Goal: Task Accomplishment & Management: Manage account settings

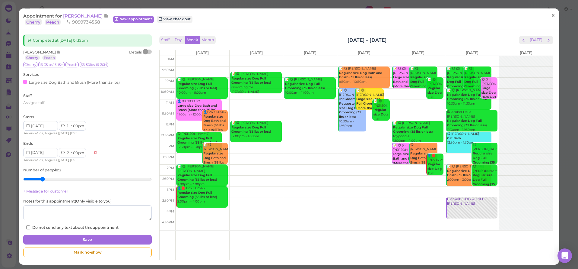
click at [550, 20] on link "×" at bounding box center [553, 16] width 11 height 14
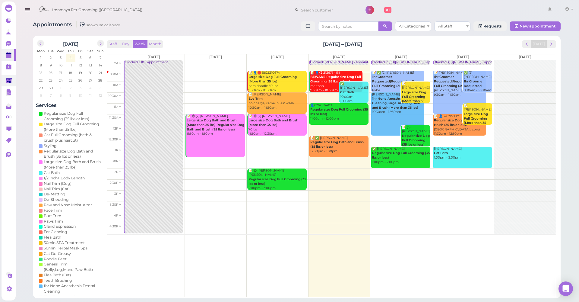
click at [4, 81] on link at bounding box center [9, 80] width 14 height 11
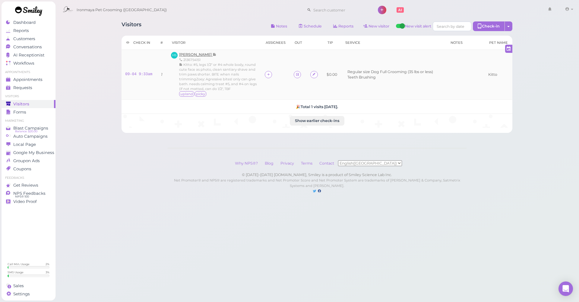
click at [194, 55] on span "[PERSON_NAME]" at bounding box center [196, 54] width 34 height 5
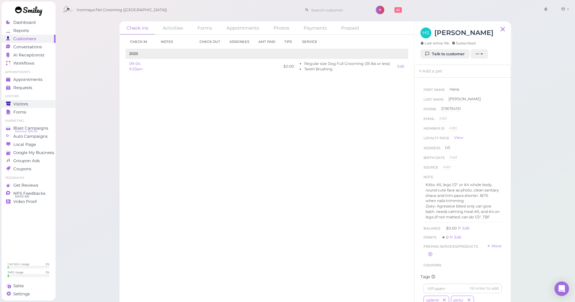
click at [37, 103] on div "Visitors" at bounding box center [27, 103] width 43 height 5
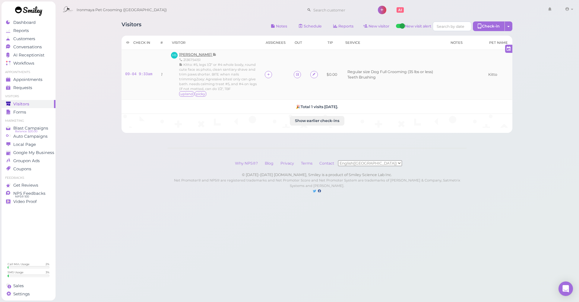
click at [192, 53] on span "[PERSON_NAME]" at bounding box center [196, 54] width 34 height 5
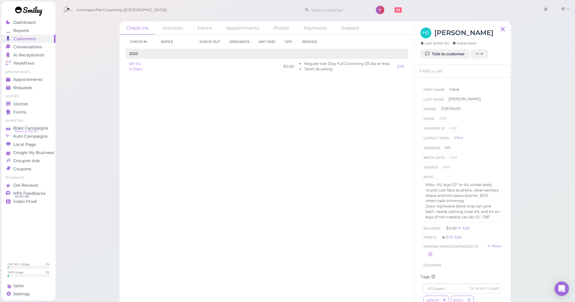
scroll to position [177, 0]
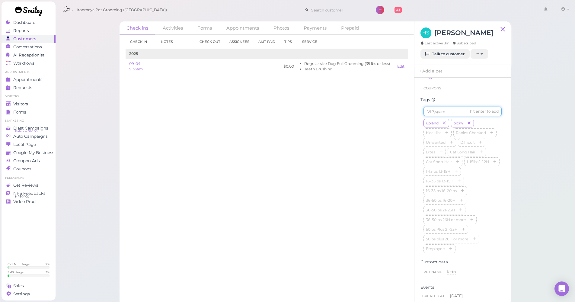
click at [451, 116] on input at bounding box center [462, 112] width 78 height 10
type input "Kitto"
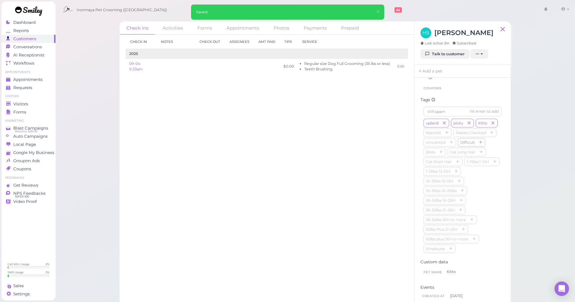
drag, startPoint x: 480, startPoint y: 160, endPoint x: 467, endPoint y: 161, distance: 13.4
click at [480, 145] on icon "button" at bounding box center [481, 143] width 4 height 4
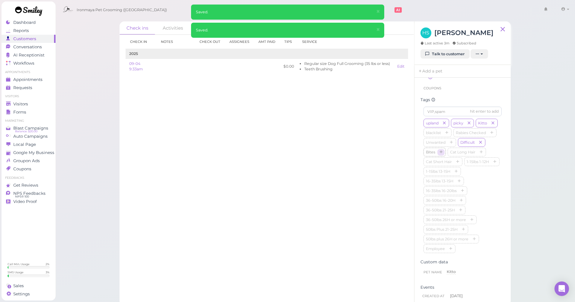
click at [443, 155] on icon "button" at bounding box center [441, 152] width 4 height 4
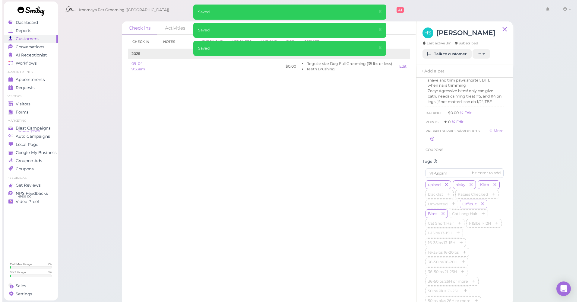
scroll to position [0, 0]
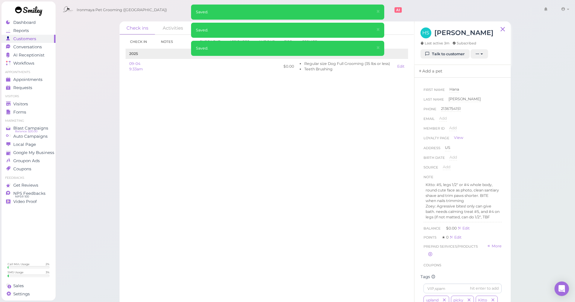
click at [429, 71] on link "Add a pet" at bounding box center [430, 71] width 32 height 13
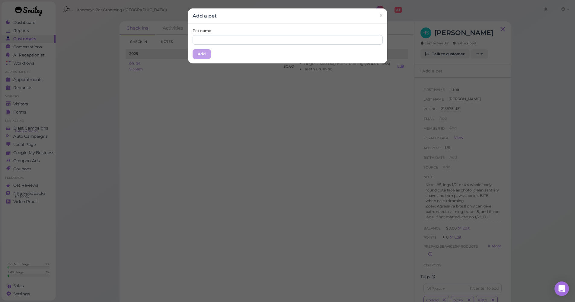
click at [247, 44] on div "Pet name Add" at bounding box center [287, 44] width 199 height 40
click at [247, 40] on input "text" at bounding box center [288, 40] width 190 height 10
type input "Kitto"
click at [203, 51] on button "Add" at bounding box center [202, 54] width 18 height 10
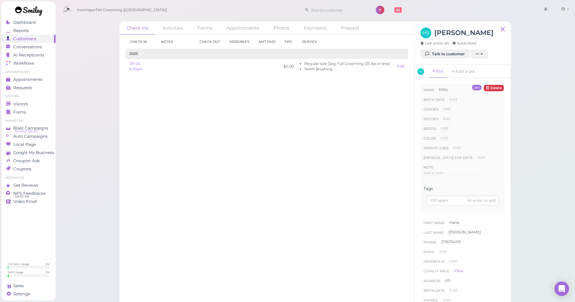
click at [447, 110] on span "Add" at bounding box center [447, 109] width 8 height 5
select select "Male"
click at [450, 118] on button "Done" at bounding box center [450, 119] width 13 height 6
click at [448, 118] on span "Add" at bounding box center [447, 118] width 8 height 5
select select "Dog"
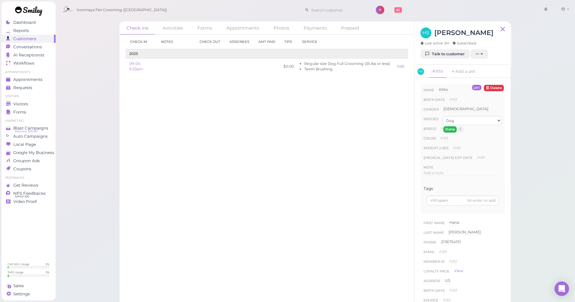
click at [450, 128] on button "Done" at bounding box center [449, 129] width 13 height 6
click at [447, 129] on span "Add" at bounding box center [445, 128] width 8 height 5
type input "O"
type input "Poodle"
click at [447, 140] on button "Done" at bounding box center [447, 139] width 13 height 6
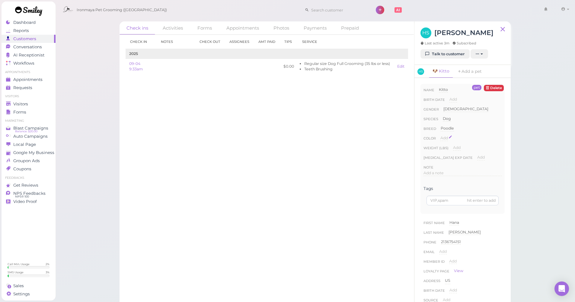
click at [447, 139] on span "Add" at bounding box center [444, 138] width 8 height 5
type input "White"
click at [443, 150] on button "Done" at bounding box center [447, 148] width 13 height 6
click at [27, 101] on span "Visitors" at bounding box center [20, 103] width 15 height 5
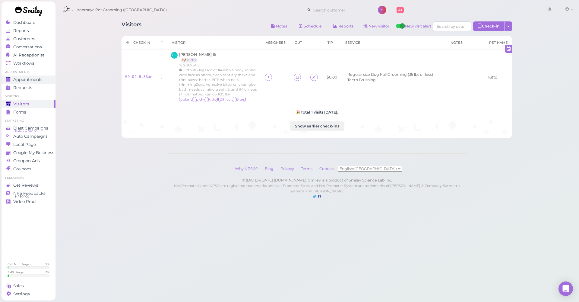
click at [41, 82] on link "Appointments" at bounding box center [29, 79] width 54 height 8
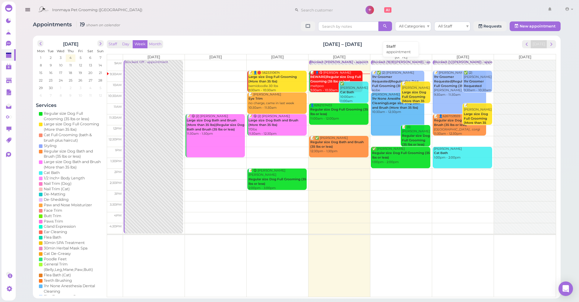
click at [394, 62] on div "Blocked: (9)(8)Isaac,Lulu • appointment" at bounding box center [409, 62] width 75 height 5
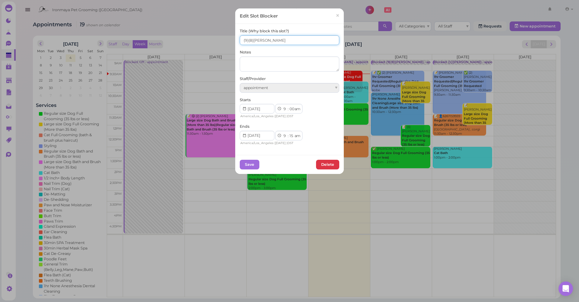
click at [247, 41] on input "(9)(8)Isaac,Lulu" at bounding box center [290, 40] width 100 height 10
click at [240, 42] on input "(9) 7(8)Isaac,Lulu" at bounding box center [290, 40] width 100 height 10
type input "8(9) 7(8)Isaac,Lulu"
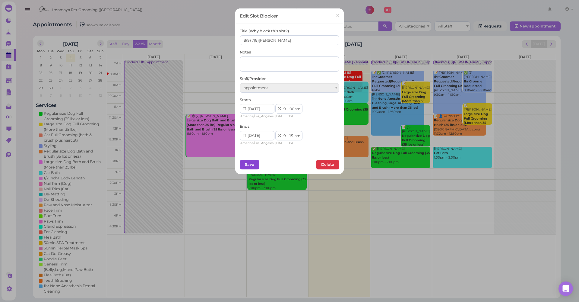
click at [246, 164] on button "Save" at bounding box center [250, 165] width 20 height 10
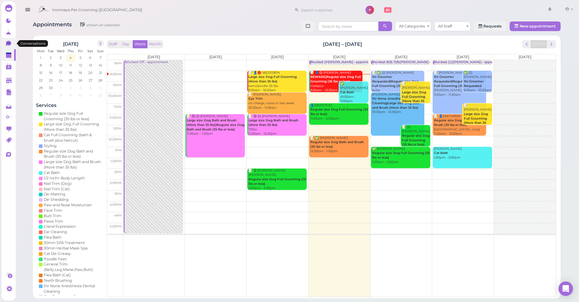
click at [8, 41] on icon at bounding box center [8, 43] width 5 height 5
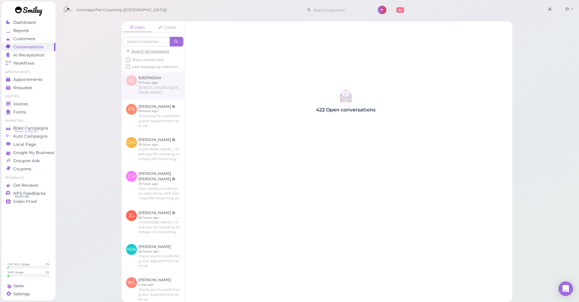
click at [161, 99] on link at bounding box center [153, 85] width 63 height 28
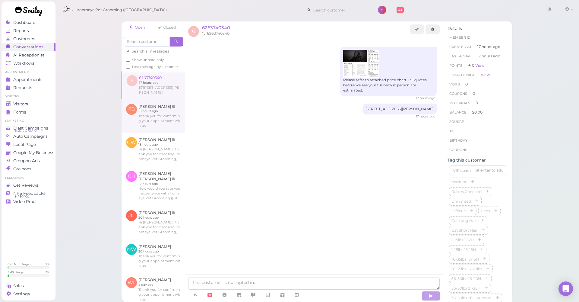
click at [163, 122] on link at bounding box center [153, 115] width 63 height 33
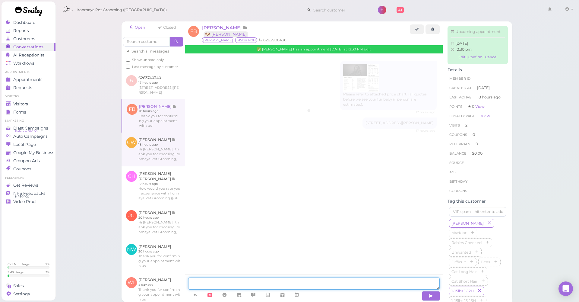
scroll to position [652, 0]
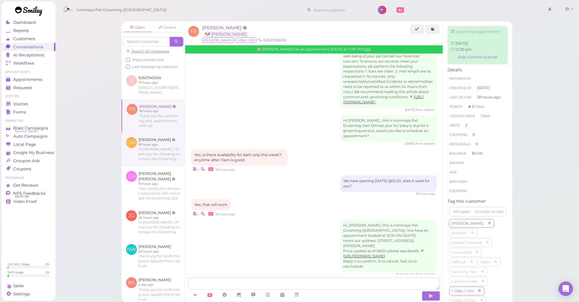
click at [163, 150] on link at bounding box center [153, 149] width 63 height 34
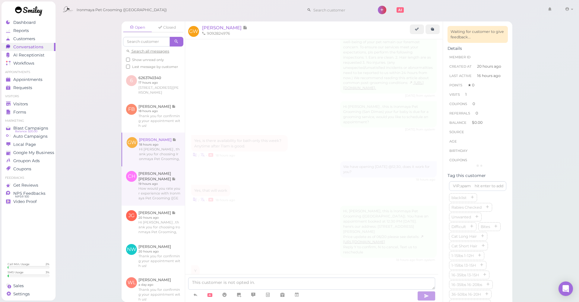
scroll to position [4, 0]
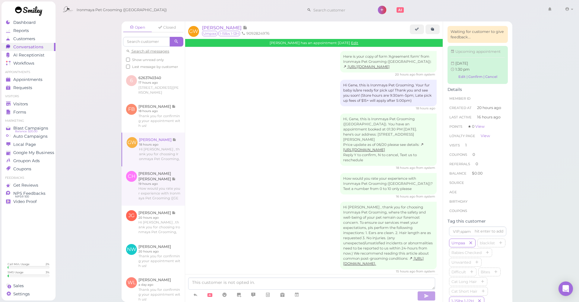
click at [157, 184] on link at bounding box center [153, 185] width 63 height 39
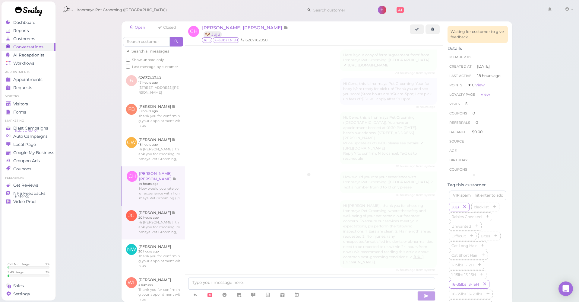
scroll to position [950, 0]
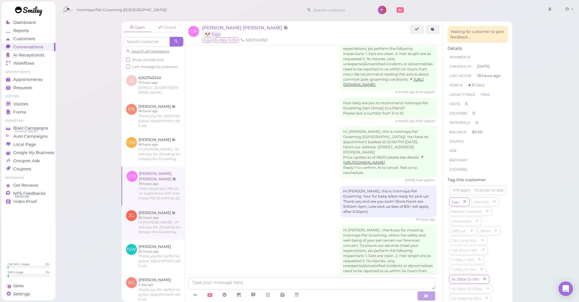
click at [155, 221] on link at bounding box center [153, 223] width 63 height 34
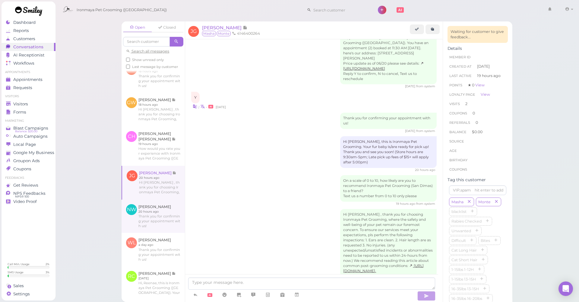
scroll to position [77, 0]
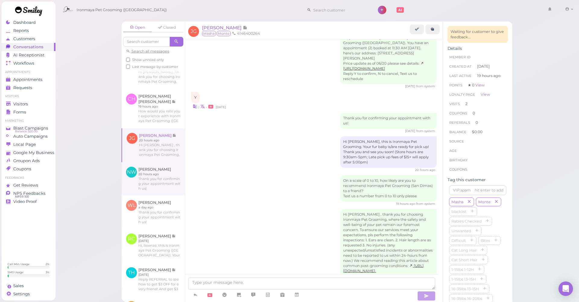
click at [148, 187] on link at bounding box center [153, 178] width 63 height 33
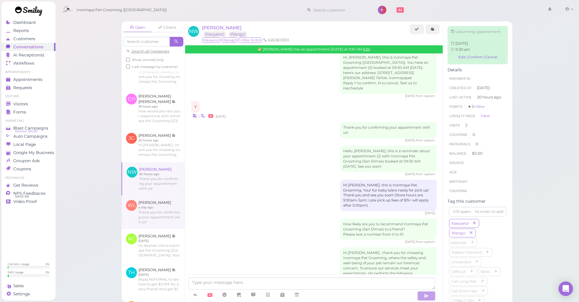
click at [151, 208] on link at bounding box center [153, 211] width 63 height 33
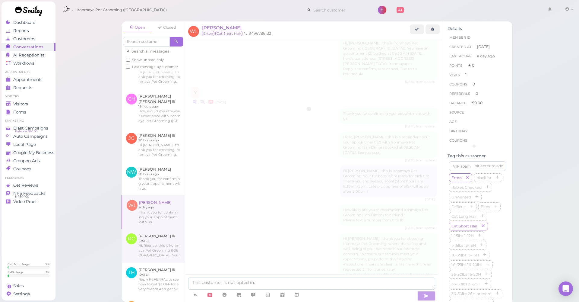
scroll to position [460, 0]
click at [152, 238] on link at bounding box center [153, 246] width 63 height 34
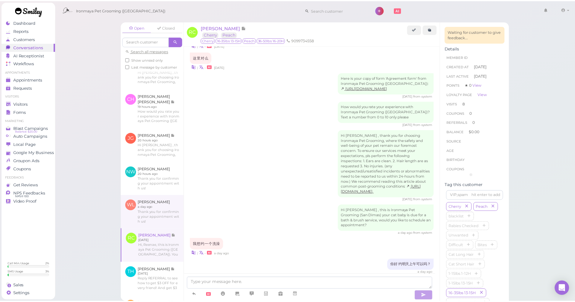
scroll to position [1076, 0]
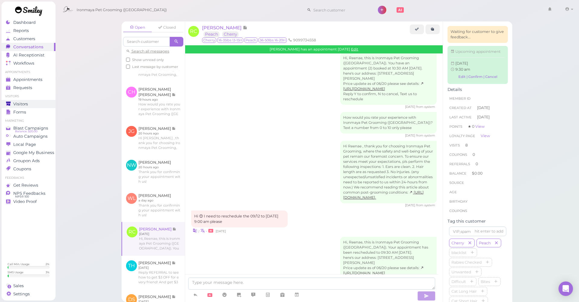
click at [34, 106] on link "Visitors" at bounding box center [29, 104] width 54 height 8
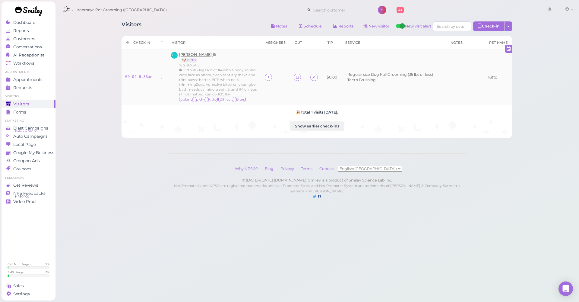
click at [194, 53] on span "[PERSON_NAME]" at bounding box center [196, 54] width 34 height 5
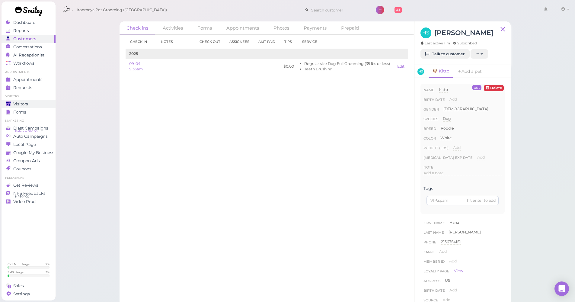
click at [43, 102] on div "Visitors" at bounding box center [27, 103] width 43 height 5
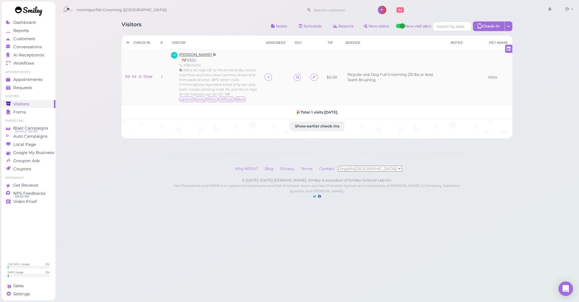
click at [198, 56] on span "[PERSON_NAME]" at bounding box center [196, 54] width 34 height 5
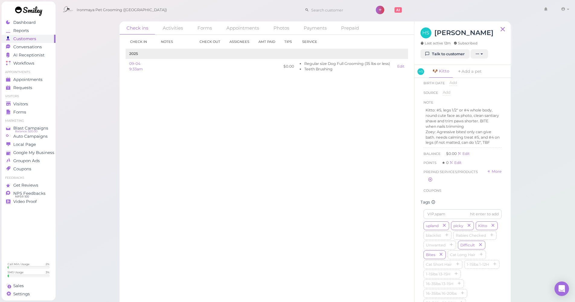
scroll to position [206, 0]
click at [445, 129] on div "Kitto: #5, legs 1/2" or #4 whole body, round cute face as photo, clean santiary…" at bounding box center [462, 128] width 78 height 42
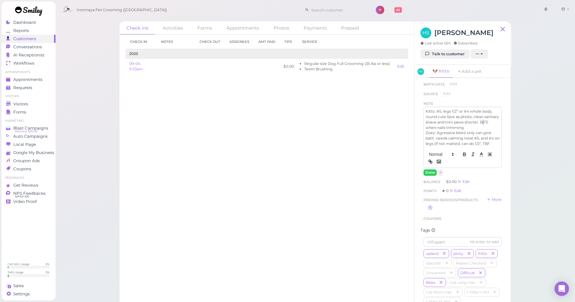
click at [445, 127] on p "Kitto: #5, legs 1/2" or #4 whole body, round cute face as photo, clean santiary…" at bounding box center [463, 119] width 74 height 21
click at [450, 128] on p "Kitto: #5, legs 1/2" or #4 whole body, round cute face as photo, clean santiary…" at bounding box center [463, 120] width 74 height 21
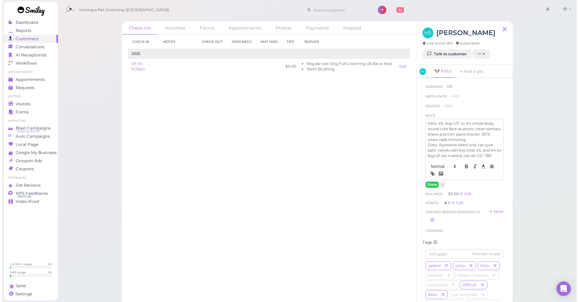
scroll to position [223, 0]
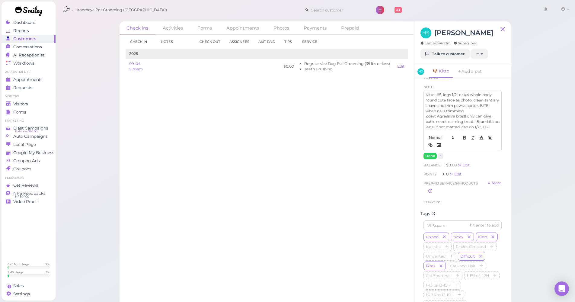
drag, startPoint x: 352, startPoint y: 171, endPoint x: 398, endPoint y: 184, distance: 48.3
click at [359, 171] on div "Check in Notes Check out Assignees Amt Paid Tips Service 2025 09-04 9:33am $0.0…" at bounding box center [267, 168] width 295 height 267
click at [434, 159] on button "Done" at bounding box center [429, 156] width 13 height 6
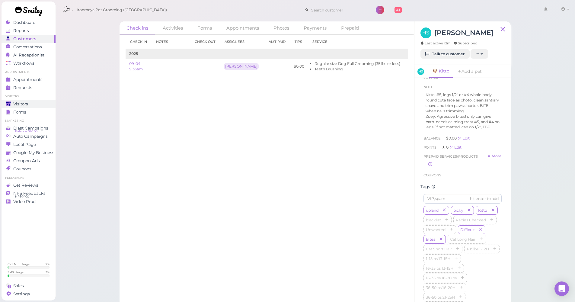
click at [34, 102] on div "Visitors" at bounding box center [27, 103] width 43 height 5
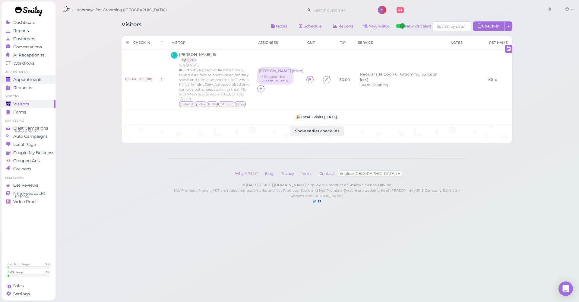
click at [45, 79] on div "Appointments" at bounding box center [27, 79] width 43 height 5
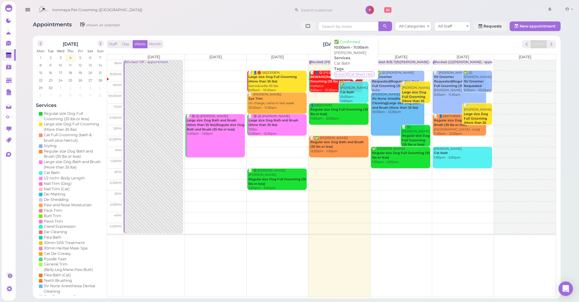
click at [357, 90] on div "✅ Wanchen Li Cat Bath 10:00am - 11:00am" at bounding box center [354, 92] width 29 height 22
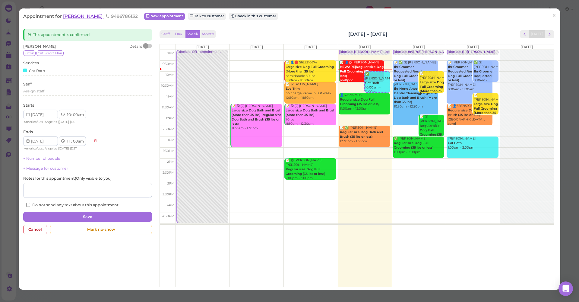
click at [76, 15] on span "[PERSON_NAME]" at bounding box center [83, 16] width 41 height 6
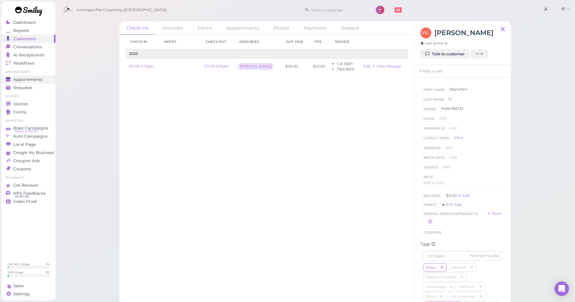
click at [23, 79] on span "Appointments" at bounding box center [27, 79] width 29 height 5
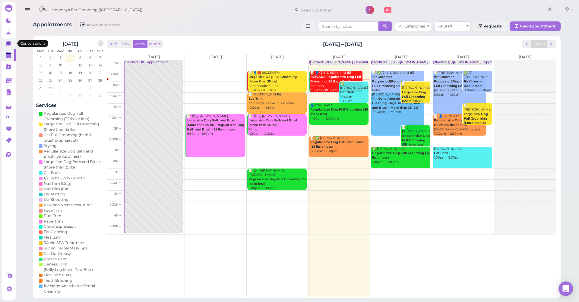
click at [5, 43] on link "0" at bounding box center [9, 43] width 14 height 11
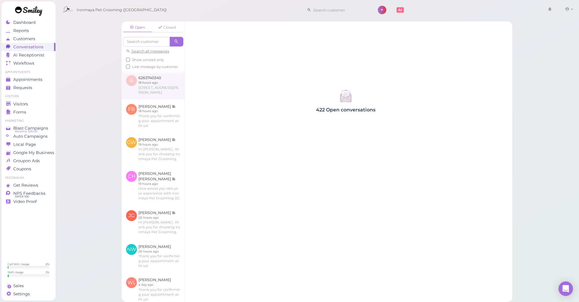
click at [147, 87] on link at bounding box center [153, 85] width 63 height 28
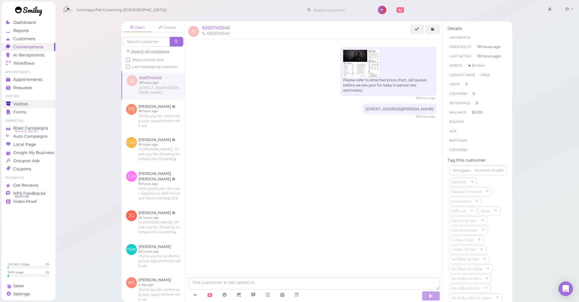
click at [43, 104] on div "Visitors" at bounding box center [27, 103] width 43 height 5
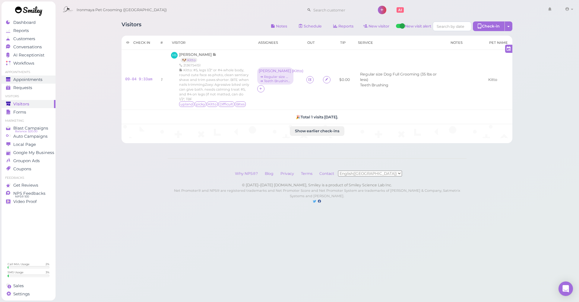
click at [39, 81] on span "Appointments" at bounding box center [27, 79] width 29 height 5
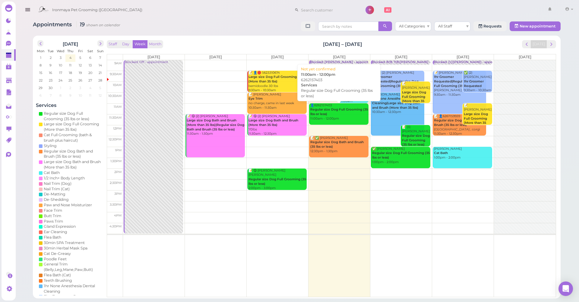
click at [353, 117] on div "👤6262157403 Regular size Dog Full Grooming (35 lbs or less) 11:00am - 12:00pm" at bounding box center [339, 112] width 59 height 18
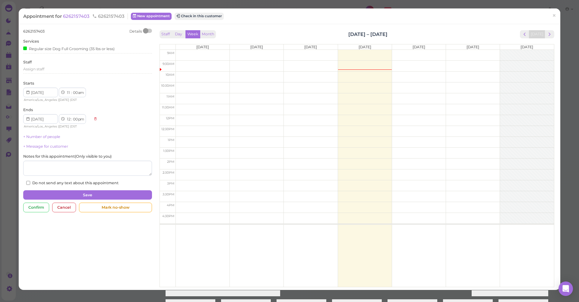
click at [80, 20] on div "Appointment for 6262157403 6262157403 New appointment Check in this customer ×" at bounding box center [290, 15] width 542 height 15
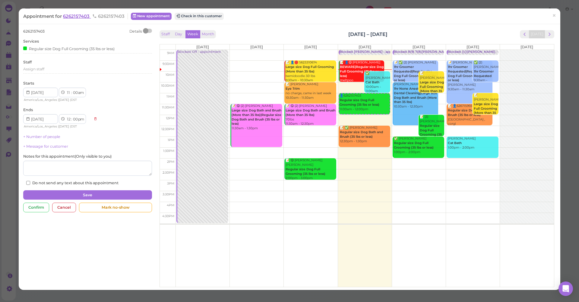
click at [80, 18] on span "6262157403" at bounding box center [77, 16] width 28 height 6
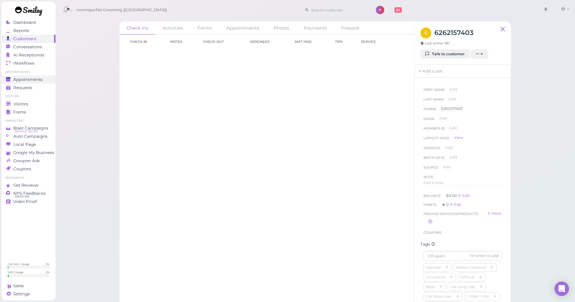
click at [26, 79] on span "Appointments" at bounding box center [27, 79] width 29 height 5
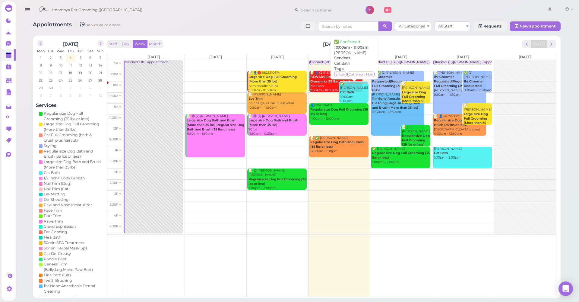
click at [350, 92] on div "✅ Wanchen Li Cat Bath 10:00am - 11:00am" at bounding box center [354, 92] width 29 height 22
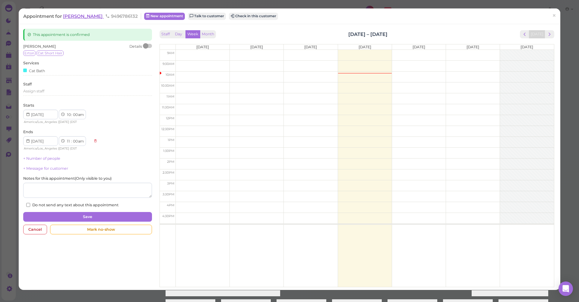
click at [67, 18] on span "[PERSON_NAME]" at bounding box center [83, 16] width 41 height 6
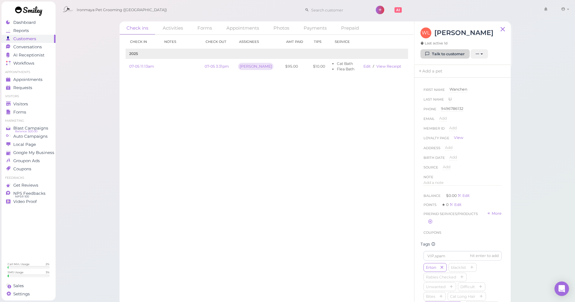
click at [466, 50] on link "Talk to customer" at bounding box center [444, 54] width 49 height 10
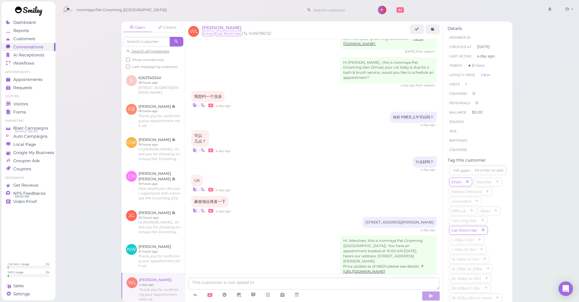
scroll to position [612, 0]
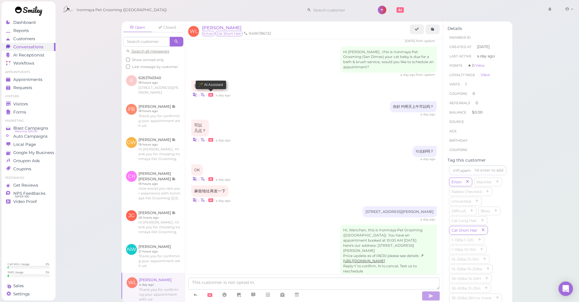
click at [212, 93] on icon at bounding box center [211, 95] width 5 height 4
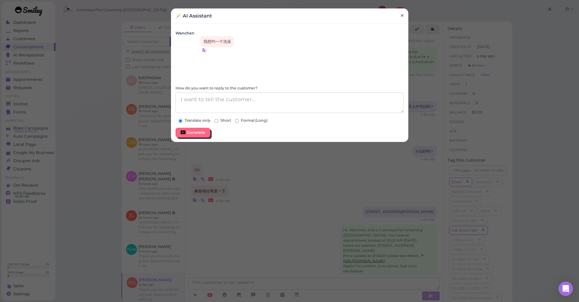
click at [401, 16] on span "×" at bounding box center [402, 15] width 4 height 8
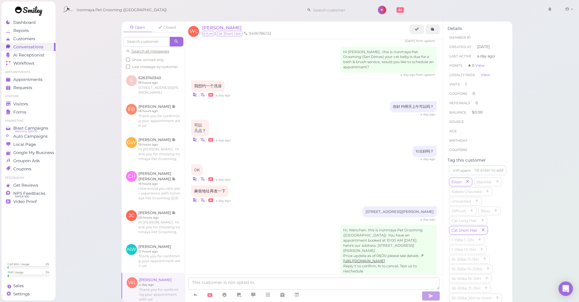
click at [203, 137] on icon at bounding box center [202, 140] width 5 height 6
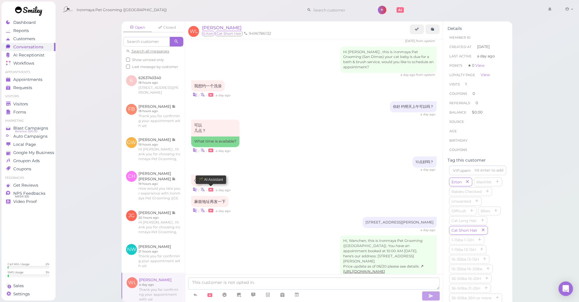
click at [213, 188] on icon at bounding box center [211, 190] width 5 height 4
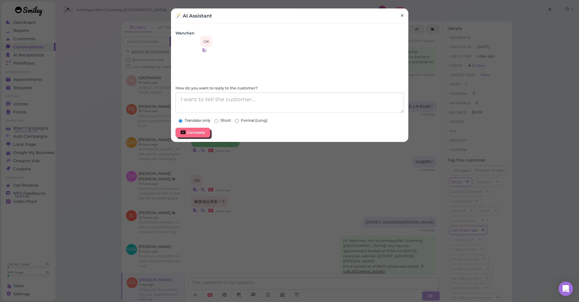
click at [403, 16] on link "×" at bounding box center [402, 16] width 11 height 14
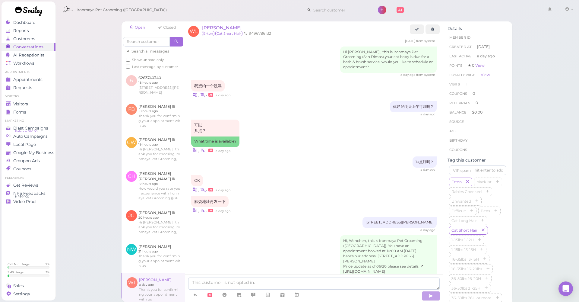
click at [202, 187] on icon at bounding box center [202, 190] width 5 height 6
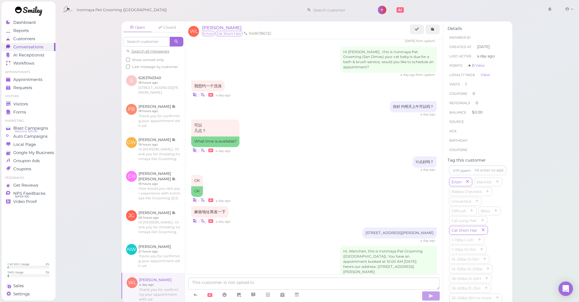
click at [203, 218] on icon at bounding box center [202, 221] width 5 height 6
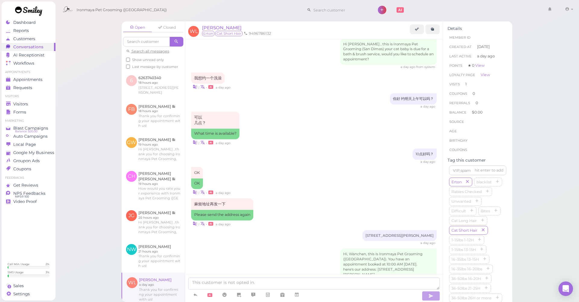
scroll to position [694, 0]
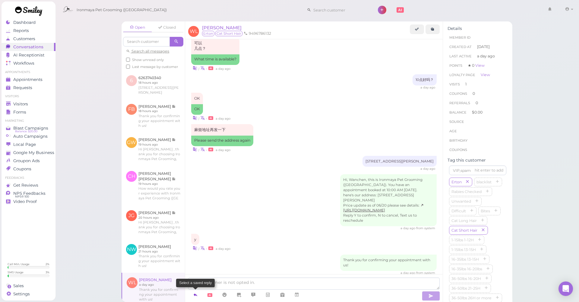
click at [198, 268] on link at bounding box center [195, 294] width 14 height 11
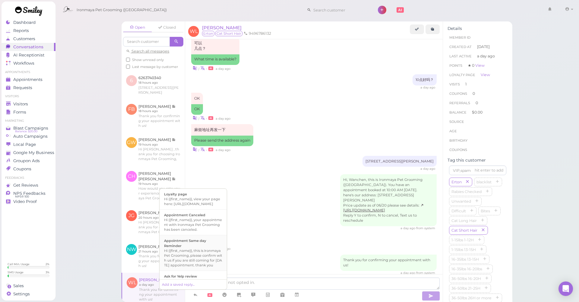
scroll to position [2, 0]
click at [197, 259] on div "Hi {{first_name}}, this is Ironmaya Pet Grooming, please confirm with us if you…" at bounding box center [193, 255] width 58 height 19
type textarea "Hi {{first_name}}, this is Ironmaya Pet Grooming, please confirm with us if you…"
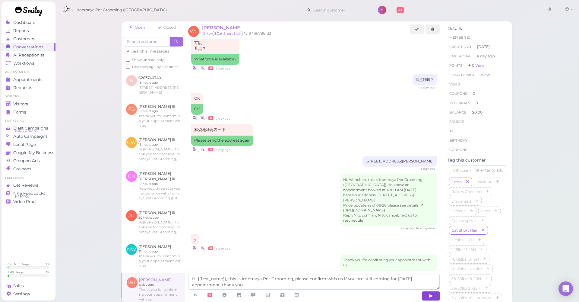
click at [433, 268] on button "button" at bounding box center [431, 296] width 18 height 10
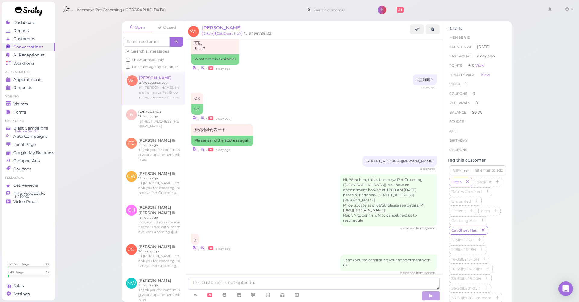
scroll to position [717, 0]
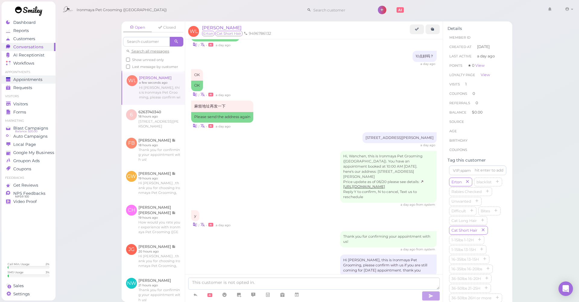
click at [36, 79] on span "Appointments" at bounding box center [27, 79] width 29 height 5
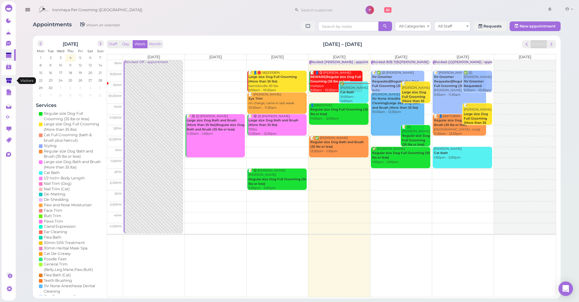
click at [9, 80] on polygon at bounding box center [9, 80] width 6 height 5
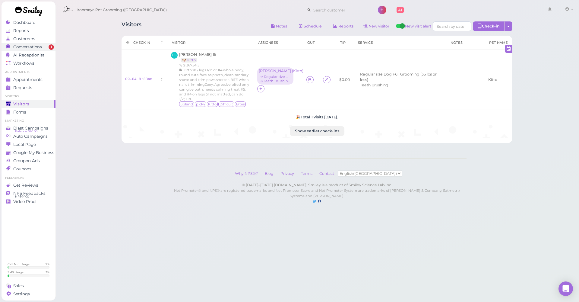
click at [51, 44] on span "1" at bounding box center [51, 46] width 5 height 5
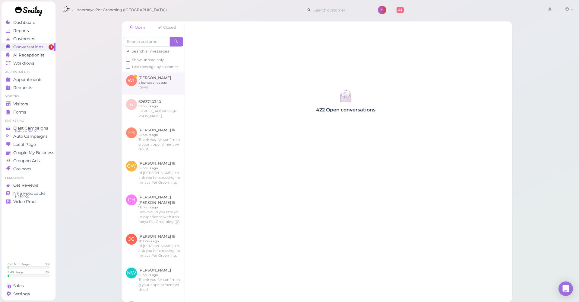
click at [162, 92] on link at bounding box center [153, 83] width 63 height 24
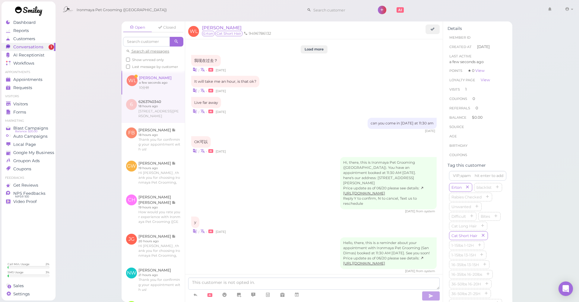
scroll to position [673, 0]
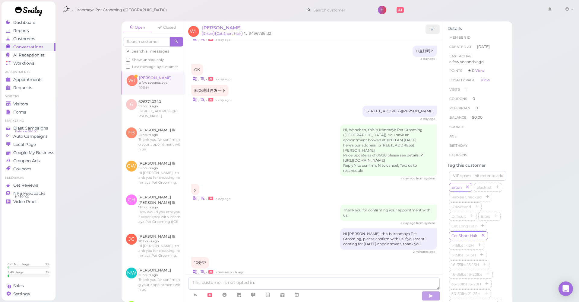
click at [203, 268] on icon at bounding box center [202, 272] width 5 height 6
click at [232, 257] on div "10分钟 10 minutes | • a few seconds ago" at bounding box center [314, 271] width 246 height 28
click at [261, 268] on textarea at bounding box center [314, 283] width 252 height 12
type textarea "thank you :)"
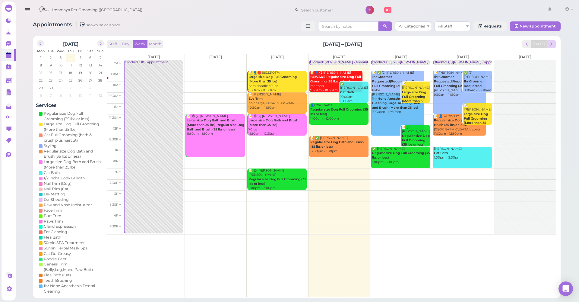
click at [553, 44] on span "next" at bounding box center [552, 44] width 6 height 6
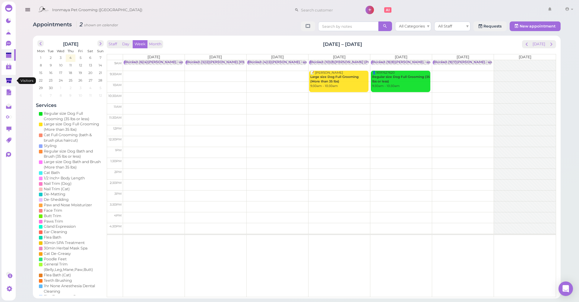
click at [10, 81] on icon at bounding box center [9, 80] width 6 height 5
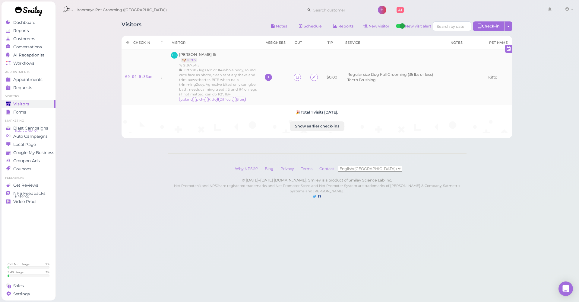
click at [270, 75] on div at bounding box center [268, 77] width 7 height 7
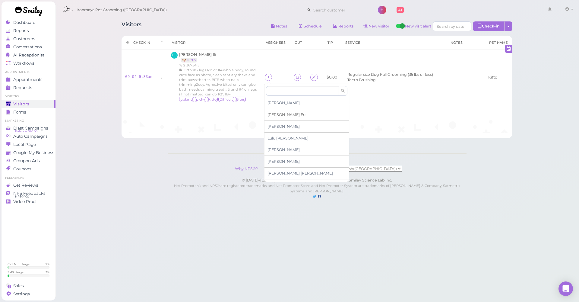
click at [277, 117] on div "Ida Fu" at bounding box center [307, 115] width 85 height 12
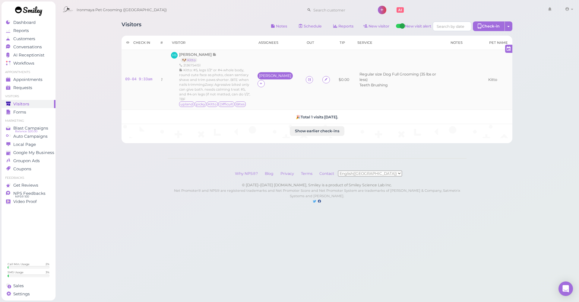
click at [267, 78] on div "[PERSON_NAME]" at bounding box center [275, 76] width 32 height 4
click at [277, 94] on span "Select services" at bounding box center [283, 96] width 28 height 7
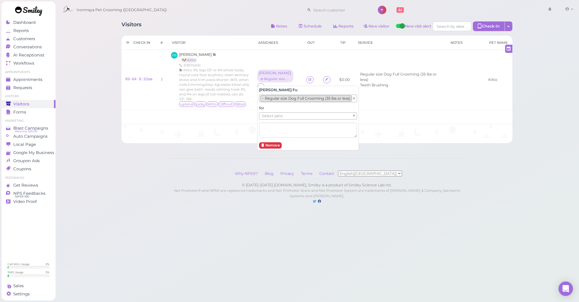
click at [276, 98] on li "× Regular size Dog Full Grooming (35 lbs or less)" at bounding box center [306, 98] width 92 height 6
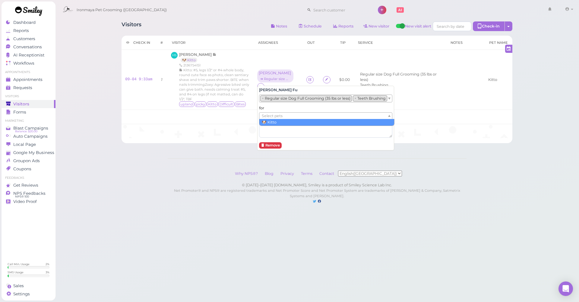
click at [276, 118] on span "Select pets" at bounding box center [272, 116] width 21 height 7
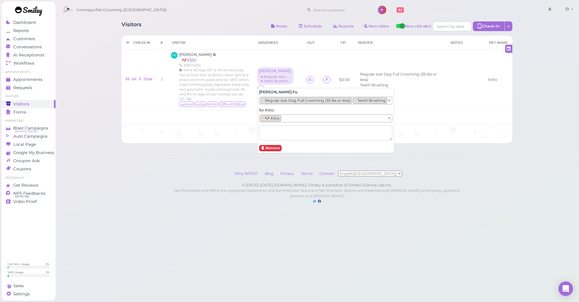
click at [182, 165] on div "Why NPS®? Blog Privacy Terms Contact English(US) 简体中文 © 2016–2025 joinsmiley.co…" at bounding box center [317, 187] width 299 height 58
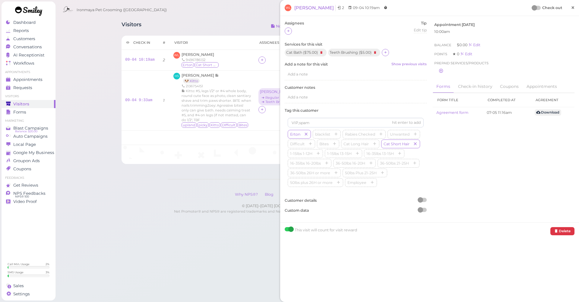
click at [571, 8] on span "×" at bounding box center [573, 7] width 4 height 8
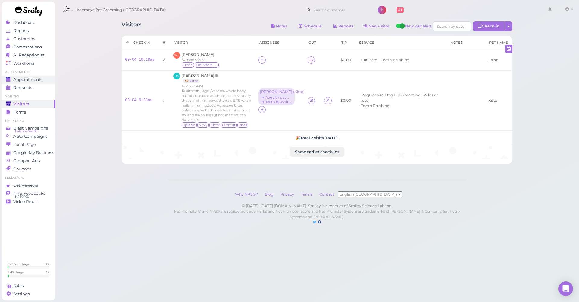
click at [46, 78] on div "Appointments" at bounding box center [27, 79] width 43 height 5
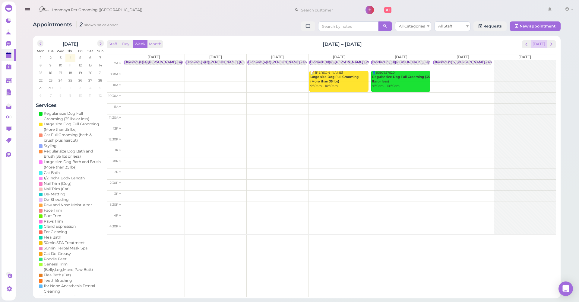
click at [544, 44] on button "[DATE]" at bounding box center [539, 44] width 16 height 8
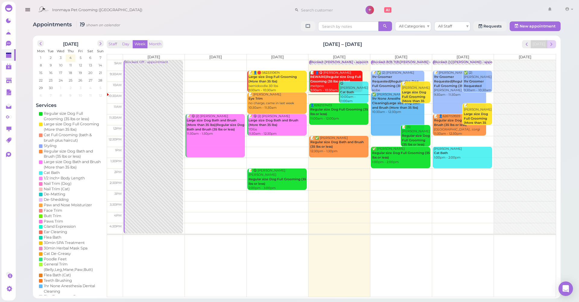
click at [553, 45] on span "next" at bounding box center [552, 44] width 6 height 6
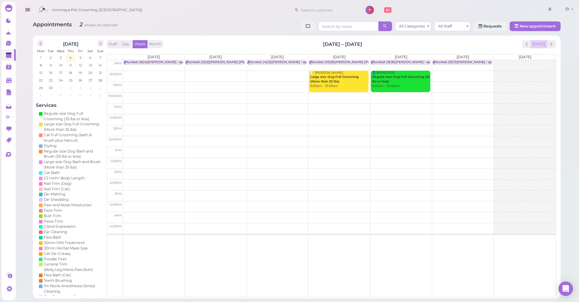
click at [541, 45] on button "[DATE]" at bounding box center [539, 44] width 16 height 8
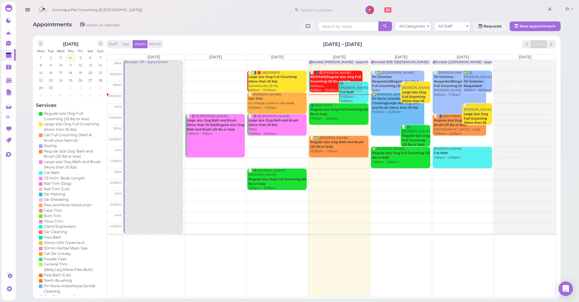
click at [540, 49] on div "Staff Day Week Month Sep 1 – 7, 2025 Today Mon 9/1 Tue 9/2 Wed 9/3 Thu 9/4 Fri …" at bounding box center [332, 168] width 450 height 257
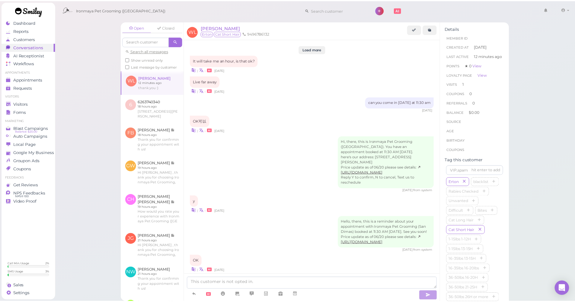
scroll to position [670, 0]
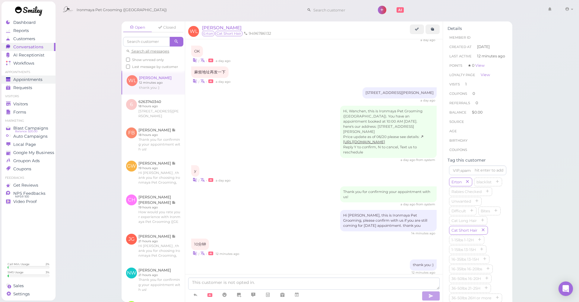
click at [26, 79] on span "Appointments" at bounding box center [27, 79] width 29 height 5
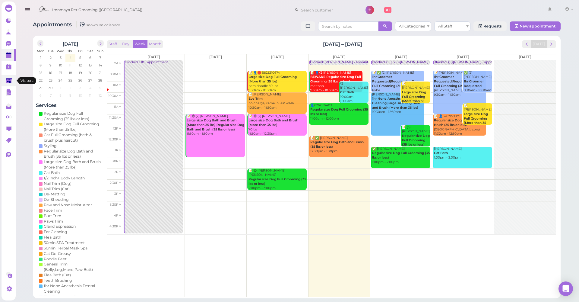
click at [5, 82] on link at bounding box center [9, 80] width 14 height 11
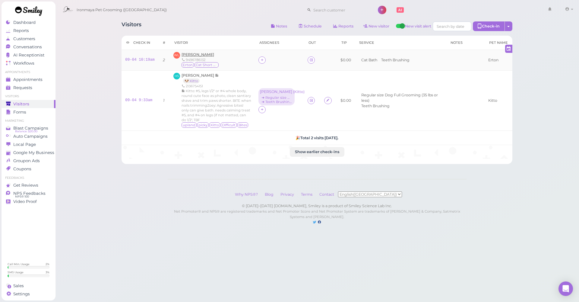
click at [188, 54] on span "[PERSON_NAME]" at bounding box center [198, 54] width 33 height 5
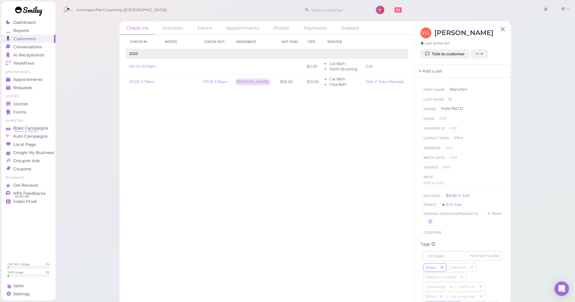
click at [427, 69] on link "Add a pet" at bounding box center [430, 71] width 32 height 13
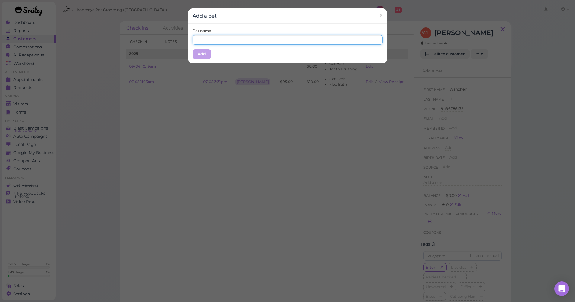
click at [270, 39] on input "text" at bounding box center [288, 40] width 190 height 10
type input "e"
type input "Eaton"
click at [205, 54] on button "Add" at bounding box center [202, 54] width 18 height 10
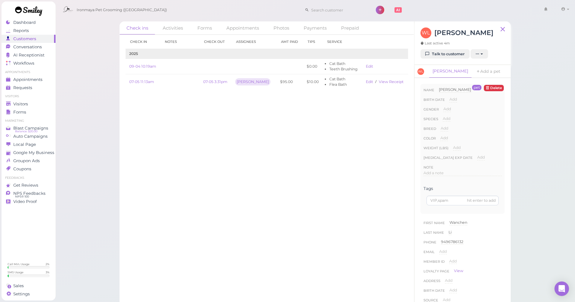
click at [439, 69] on link "Eaton" at bounding box center [450, 71] width 43 height 13
click at [448, 88] on span "Eaton" at bounding box center [455, 89] width 32 height 5
drag, startPoint x: 453, startPoint y: 91, endPoint x: 443, endPoint y: 90, distance: 10.3
click at [443, 90] on input "Eaton" at bounding box center [470, 91] width 63 height 9
click at [456, 92] on input "Eaton" at bounding box center [470, 91] width 63 height 9
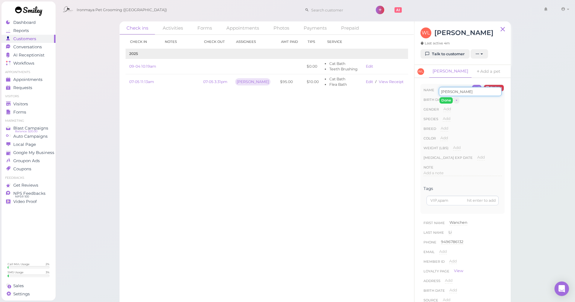
drag, startPoint x: 454, startPoint y: 92, endPoint x: 443, endPoint y: 91, distance: 10.3
click at [443, 91] on input "Eaton" at bounding box center [470, 91] width 63 height 9
type input "Erton"
click at [447, 99] on button "Done" at bounding box center [445, 100] width 13 height 6
click at [449, 109] on span "Add" at bounding box center [447, 109] width 8 height 5
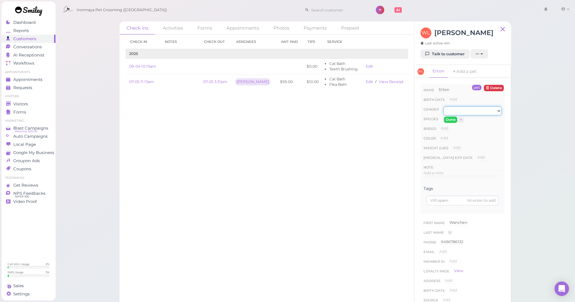
select select "Male"
click at [449, 117] on button "Done" at bounding box center [450, 119] width 13 height 6
click at [447, 119] on span "Add" at bounding box center [447, 118] width 8 height 5
select select "Cat"
click at [447, 130] on button "Done" at bounding box center [449, 129] width 13 height 6
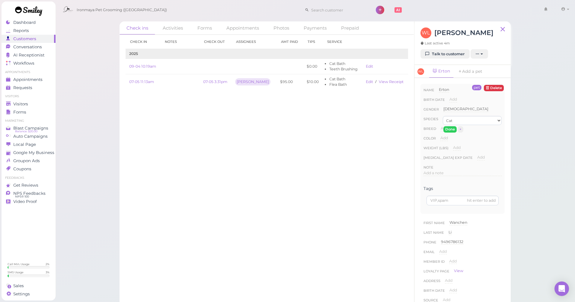
click at [447, 130] on span "Add" at bounding box center [445, 128] width 8 height 5
click at [445, 129] on input at bounding box center [471, 130] width 61 height 9
click at [445, 139] on button "Done" at bounding box center [447, 139] width 13 height 6
drag, startPoint x: 444, startPoint y: 132, endPoint x: 443, endPoint y: 128, distance: 4.0
click at [443, 132] on div "Add" at bounding box center [445, 131] width 8 height 10
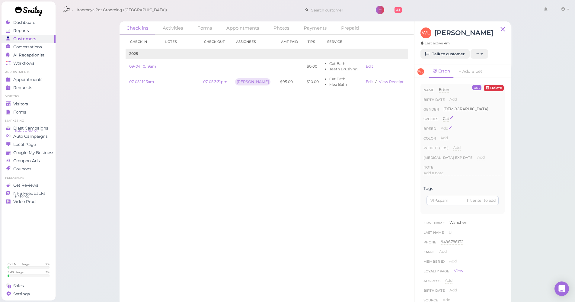
click at [443, 128] on span "Add" at bounding box center [445, 128] width 8 height 5
click at [447, 132] on input at bounding box center [471, 130] width 61 height 9
type input "Persian"
click at [446, 138] on button "Done" at bounding box center [447, 139] width 13 height 6
click at [446, 138] on span "Add" at bounding box center [444, 138] width 8 height 5
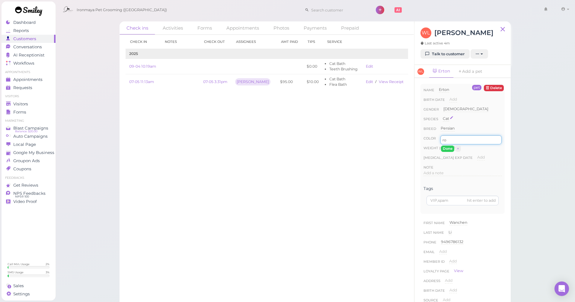
type input "r"
type input "brown"
click at [448, 146] on button "Done" at bounding box center [447, 148] width 13 height 6
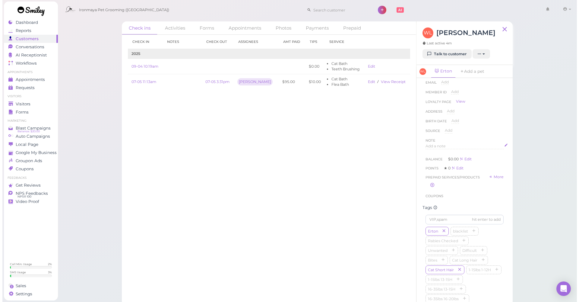
scroll to position [200, 0]
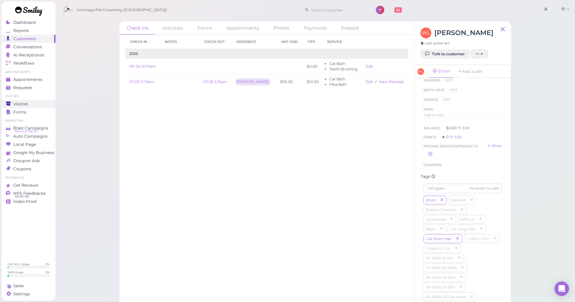
click at [34, 105] on div "Visitors" at bounding box center [27, 103] width 43 height 5
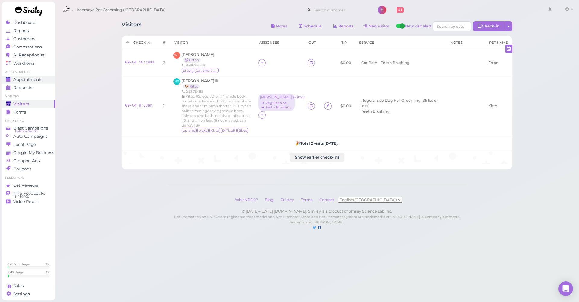
click at [37, 78] on span "Appointments" at bounding box center [27, 79] width 29 height 5
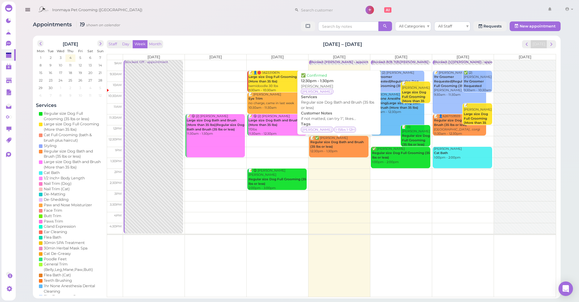
click at [320, 145] on b "Regular size Dog Bath and Brush (35 lbs or less)" at bounding box center [337, 144] width 53 height 8
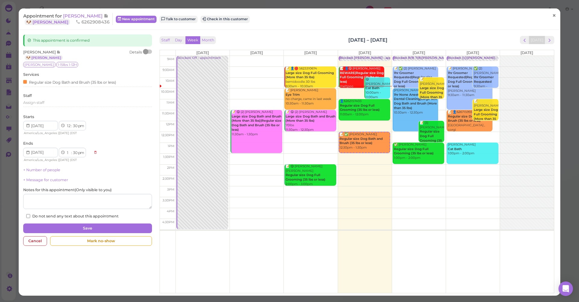
click at [553, 16] on span "×" at bounding box center [555, 15] width 4 height 8
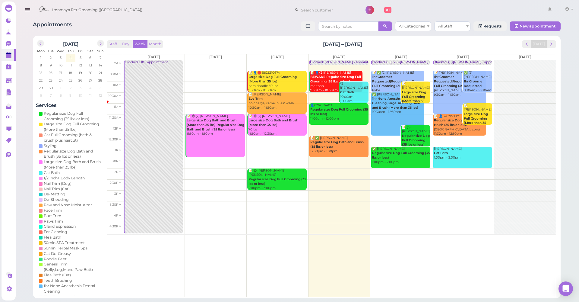
click at [155, 17] on div "Ironmaya Pet Grooming ([GEOGRAPHIC_DATA]) 1 Account" at bounding box center [305, 10] width 541 height 17
click at [303, 10] on input at bounding box center [328, 10] width 59 height 10
click at [304, 22] on span "9094856466" at bounding box center [298, 20] width 25 height 5
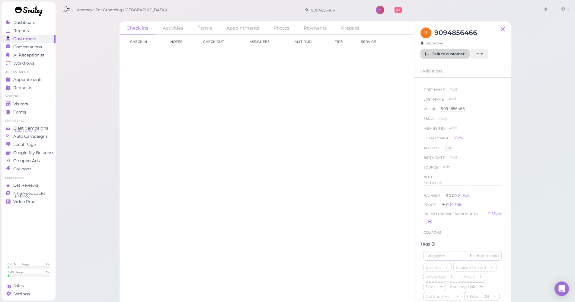
click at [448, 52] on link "Talk to customer" at bounding box center [444, 54] width 49 height 10
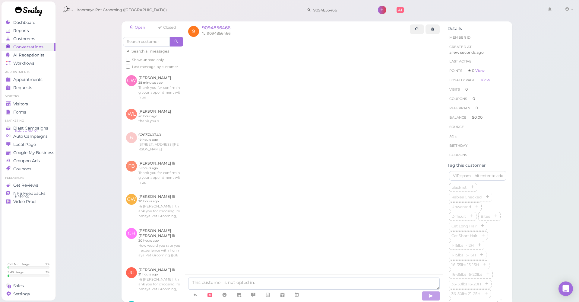
drag, startPoint x: 14, startPoint y: 81, endPoint x: 38, endPoint y: 73, distance: 25.4
click at [14, 81] on span "Appointments" at bounding box center [27, 79] width 29 height 5
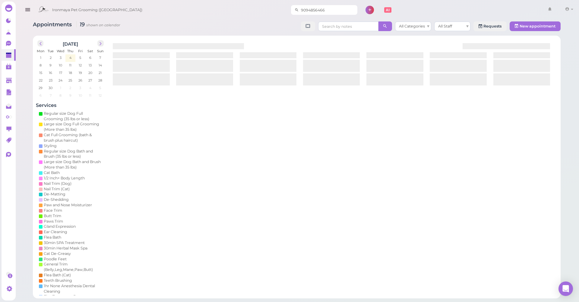
click at [335, 9] on input "9094856466" at bounding box center [328, 10] width 59 height 10
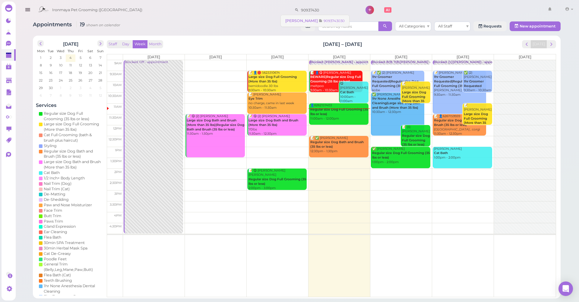
type input "90937430"
click at [324, 22] on small "9093743030" at bounding box center [334, 21] width 21 height 4
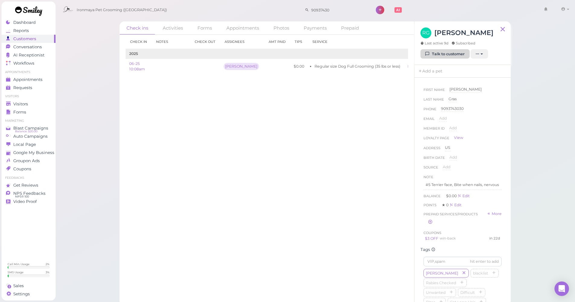
click at [430, 50] on link "Talk to customer" at bounding box center [444, 54] width 49 height 10
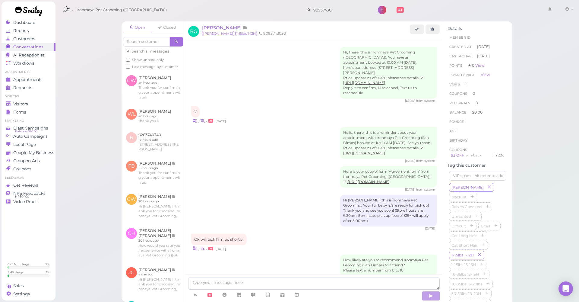
scroll to position [372, 0]
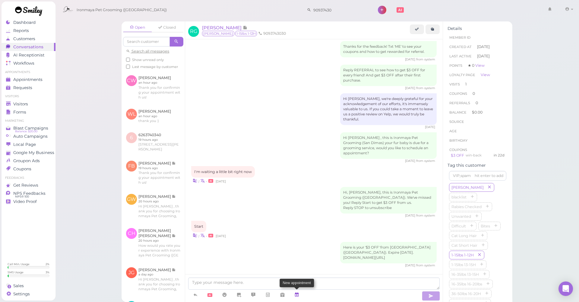
click at [298, 295] on icon at bounding box center [297, 295] width 5 height 6
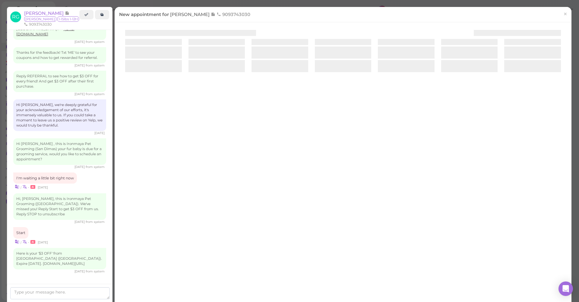
scroll to position [372, 0]
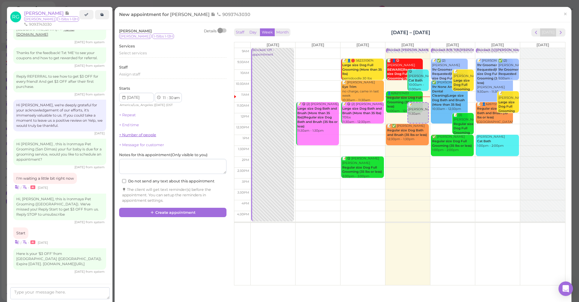
click at [143, 133] on link "+ Number of people" at bounding box center [137, 134] width 37 height 5
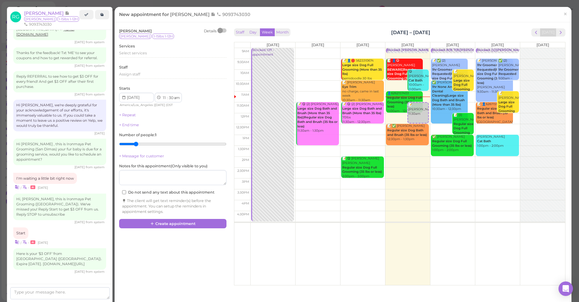
type input "2"
click at [139, 142] on input "range" at bounding box center [172, 144] width 107 height 10
click at [136, 170] on textarea at bounding box center [172, 177] width 107 height 15
type textarea "teddy- yorkie"
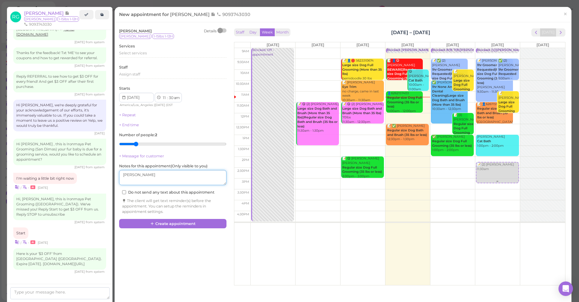
drag, startPoint x: 413, startPoint y: 114, endPoint x: 497, endPoint y: 172, distance: 101.8
click at [497, 48] on tr "Blocked: Off • appointment 📝 😋 (2) Trudy Hagar Large size Dog Bath and Brush (M…" at bounding box center [400, 48] width 331 height 0
type input "2025-09-06"
select select "2"
select select "15"
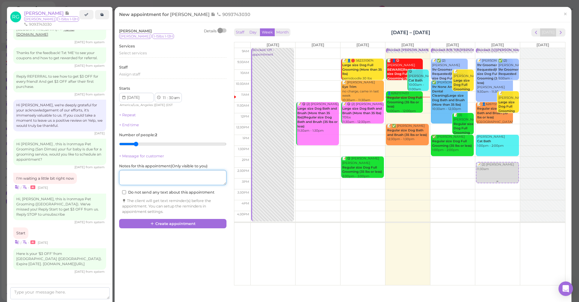
select select "pm"
drag, startPoint x: 497, startPoint y: 172, endPoint x: 503, endPoint y: 152, distance: 20.9
click at [503, 48] on div "📝 (2) Rita Gras 2:15pm Blocked: ()()Isaac,lulu,Ida • appointment 📝 Sheila Nelso…" at bounding box center [498, 48] width 45 height 0
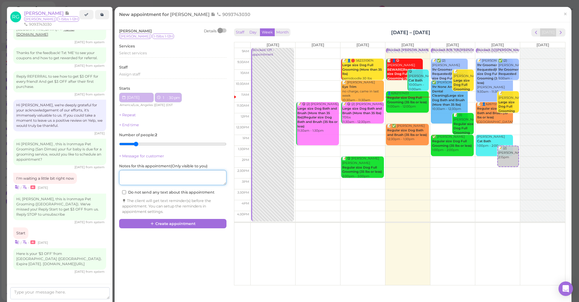
select select "1"
select select "30"
drag, startPoint x: 505, startPoint y: 157, endPoint x: 511, endPoint y: 135, distance: 22.6
click at [512, 48] on div "📝 (2) Rita Gras 1:30pm Blocked: ()()Isaac,lulu,Ida • appointment 📝 Sheila Nelso…" at bounding box center [498, 48] width 45 height 0
select select "12"
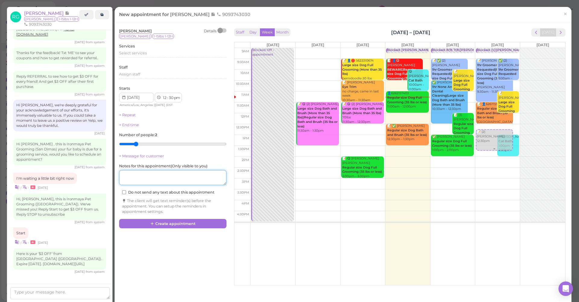
drag, startPoint x: 480, startPoint y: 131, endPoint x: 477, endPoint y: 142, distance: 10.9
click at [477, 48] on div "📝 (2) Rita Gras 12:30pm Blocked: ()()Isaac,lulu,Ida • appointment 📝 Sheila Nels…" at bounding box center [498, 48] width 45 height 0
select select "45"
drag, startPoint x: 477, startPoint y: 142, endPoint x: 477, endPoint y: 150, distance: 8.1
click at [477, 48] on div "📝 (2) Rita Gras 12:45pm Blocked: ()()Isaac,lulu,Ida • appointment 📝 Sheila Nels…" at bounding box center [498, 48] width 45 height 0
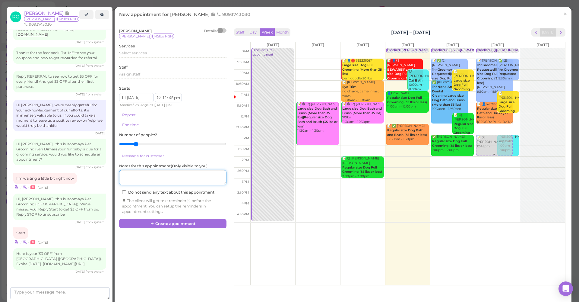
select select "1"
select select "00"
click at [144, 57] on div "Select services" at bounding box center [172, 55] width 107 height 10
click at [145, 52] on span "Select services" at bounding box center [133, 53] width 28 height 5
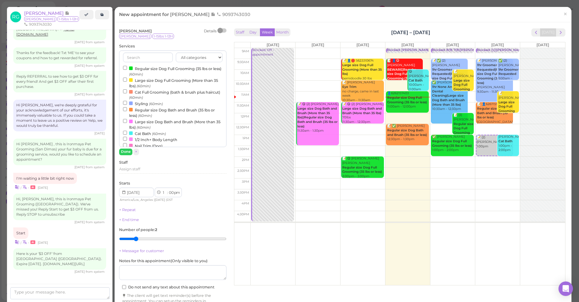
click at [145, 71] on label "Regular size Dog Full Grooming (35 lbs or less) (60min)" at bounding box center [173, 71] width 100 height 12
click at [127, 70] on input "Regular size Dog Full Grooming (35 lbs or less) (60min)" at bounding box center [125, 68] width 4 height 4
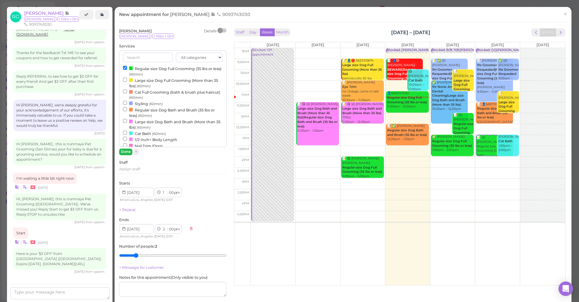
click at [124, 148] on button "Done" at bounding box center [125, 151] width 13 height 6
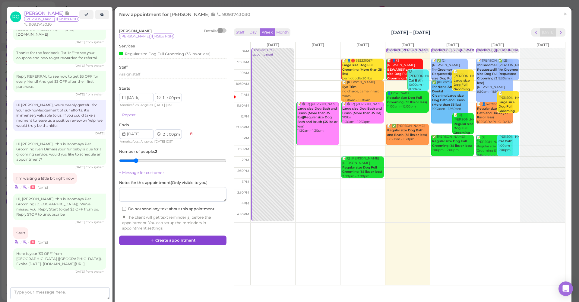
click at [171, 239] on button "Create appointment" at bounding box center [172, 240] width 107 height 10
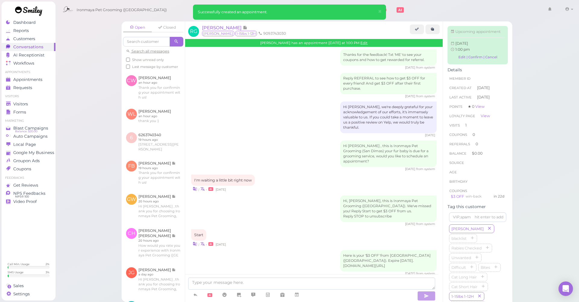
scroll to position [429, 0]
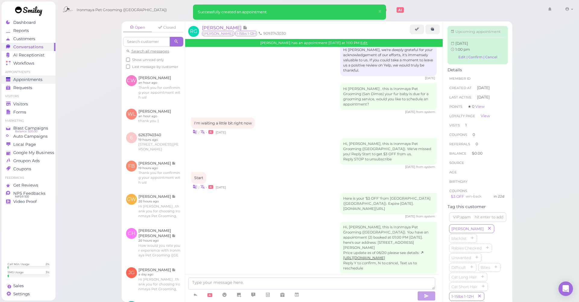
click at [37, 78] on span "Appointments" at bounding box center [27, 79] width 29 height 5
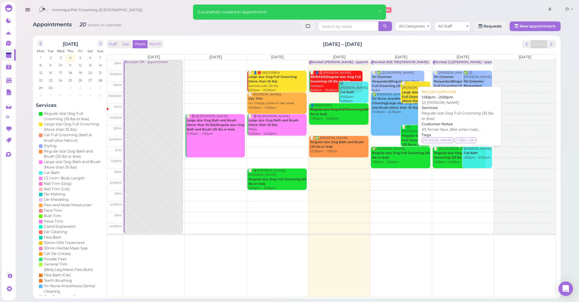
click at [454, 153] on b "Regular size Dog Full Grooming (35 lbs or less)" at bounding box center [454, 155] width 40 height 8
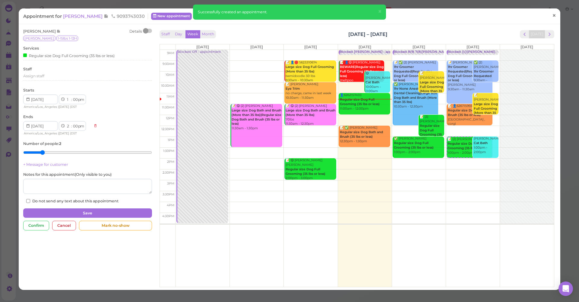
click at [554, 17] on link "×" at bounding box center [554, 16] width 11 height 14
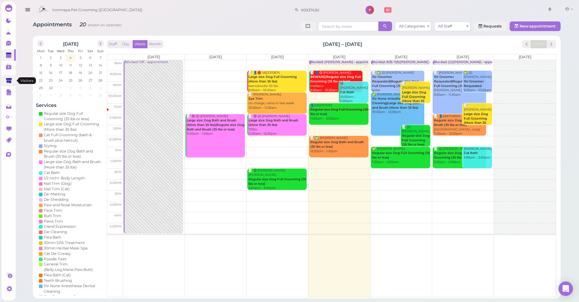
click at [10, 81] on icon at bounding box center [9, 80] width 6 height 5
click at [140, 16] on div "Ironmaya Pet Grooming (San Dimas) 1 Account" at bounding box center [305, 10] width 541 height 17
click at [8, 81] on icon at bounding box center [9, 80] width 6 height 5
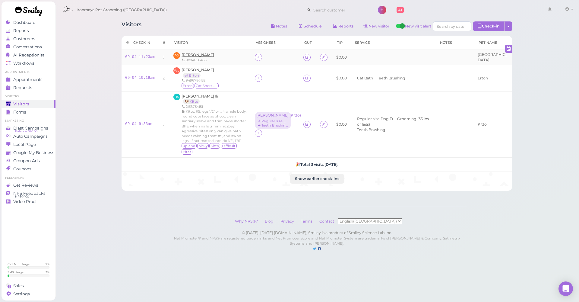
click at [204, 55] on span "[PERSON_NAME]" at bounding box center [198, 55] width 33 height 5
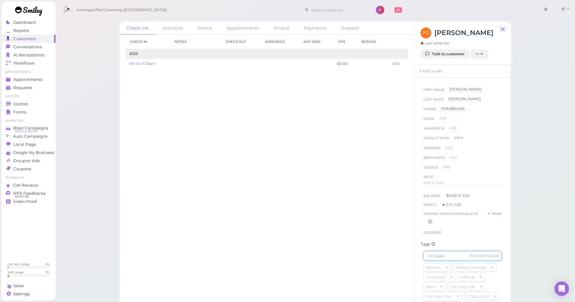
click at [446, 257] on input at bounding box center [462, 256] width 78 height 10
type input "Harlom"
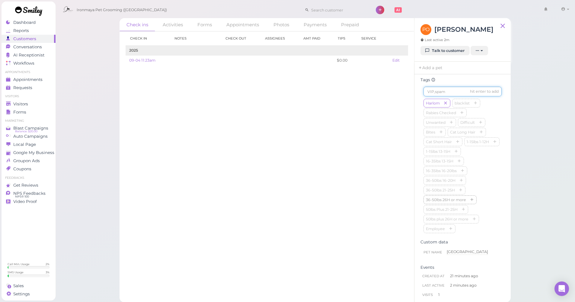
scroll to position [107, 0]
click at [447, 160] on icon "button" at bounding box center [446, 157] width 4 height 4
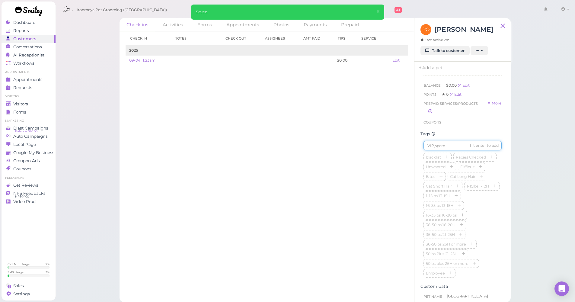
click at [444, 149] on input at bounding box center [462, 146] width 78 height 10
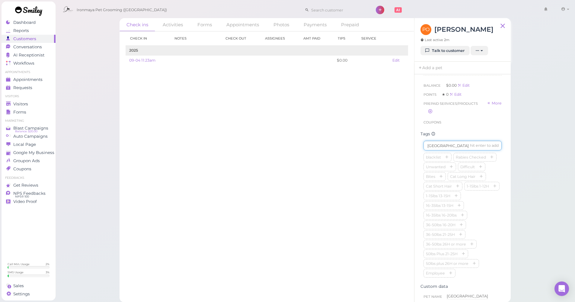
type input "[GEOGRAPHIC_DATA]"
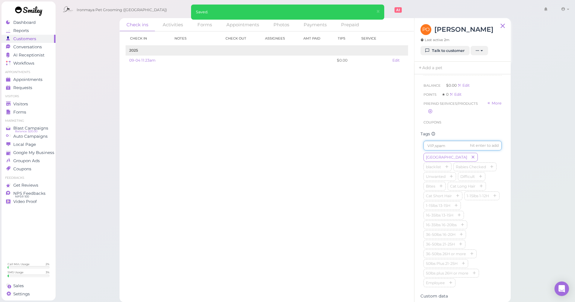
scroll to position [108, 0]
click at [462, 226] on icon "button" at bounding box center [463, 224] width 4 height 4
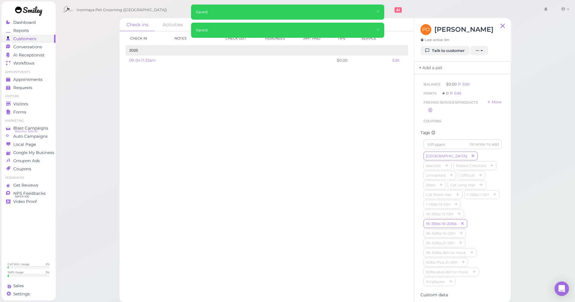
click at [432, 67] on link "Add a pet" at bounding box center [430, 68] width 32 height 13
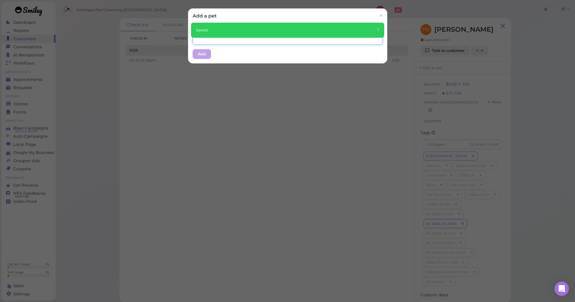
click at [206, 42] on input "text" at bounding box center [288, 40] width 190 height 10
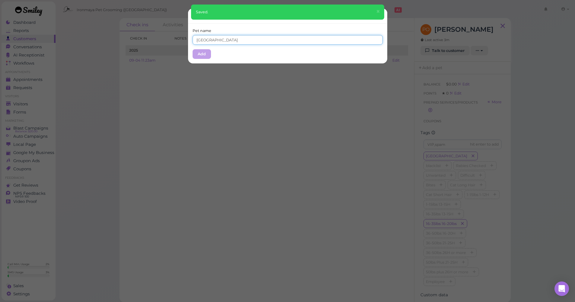
type input "[GEOGRAPHIC_DATA]"
click at [206, 53] on button "Add" at bounding box center [202, 54] width 18 height 10
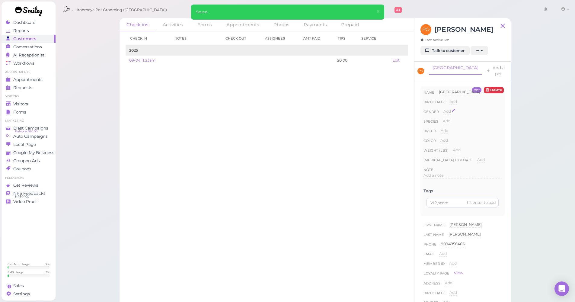
click at [449, 109] on span "Add" at bounding box center [447, 111] width 8 height 5
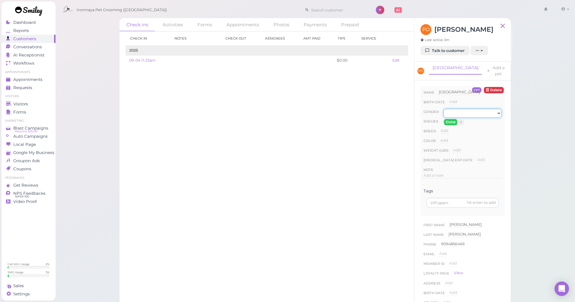
select select "[DEMOGRAPHIC_DATA]"
click at [446, 119] on button "Done" at bounding box center [450, 122] width 13 height 6
click at [445, 119] on span "Add" at bounding box center [447, 121] width 8 height 5
select select "Dog"
click at [447, 129] on button "Done" at bounding box center [449, 132] width 13 height 6
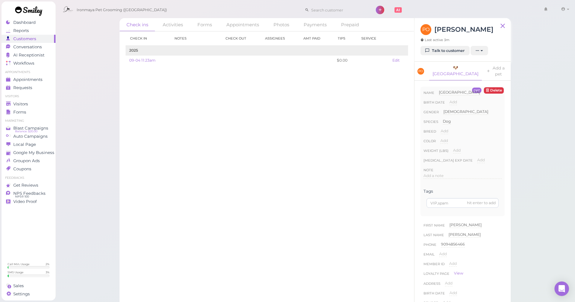
click at [444, 129] on span "Add" at bounding box center [445, 131] width 8 height 5
type input "Doodle"
click at [445, 139] on button "Done" at bounding box center [447, 142] width 13 height 6
click at [445, 138] on span "Add" at bounding box center [444, 140] width 8 height 5
type input "red"
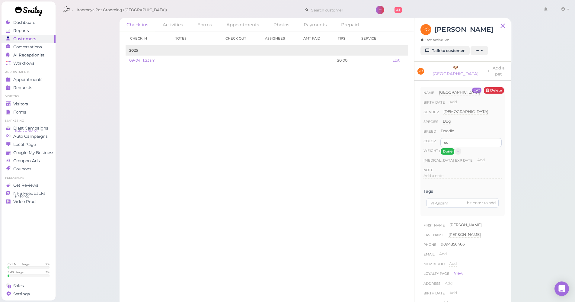
click at [446, 148] on button "Done" at bounding box center [447, 151] width 13 height 6
click at [454, 148] on span "Add" at bounding box center [457, 150] width 8 height 5
type input "31"
click at [459, 158] on button "Done" at bounding box center [460, 161] width 13 height 6
click at [452, 173] on div "Add a note" at bounding box center [462, 176] width 78 height 6
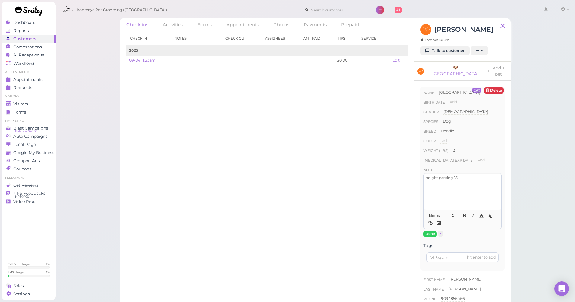
click at [432, 222] on div at bounding box center [463, 218] width 78 height 19
click at [428, 231] on button "Done" at bounding box center [429, 234] width 13 height 6
click at [34, 101] on link "Visitors" at bounding box center [29, 104] width 54 height 8
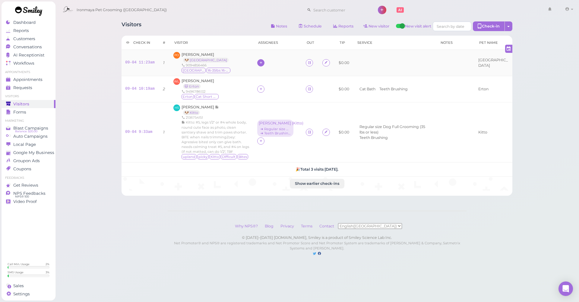
click at [265, 64] on div at bounding box center [260, 62] width 7 height 7
click at [272, 98] on span "[PERSON_NAME]" at bounding box center [281, 100] width 38 height 5
click at [308, 62] on icon at bounding box center [310, 62] width 4 height 5
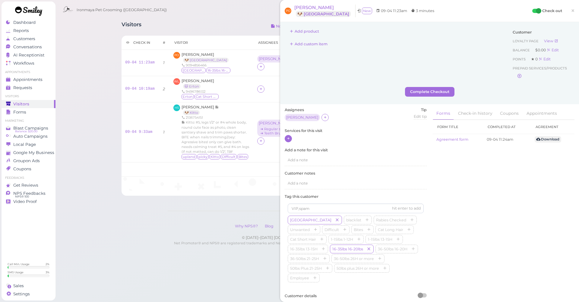
click at [289, 137] on icon at bounding box center [289, 138] width 4 height 5
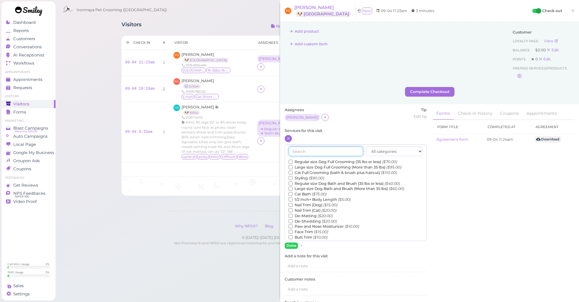
click at [303, 152] on input "text" at bounding box center [326, 151] width 75 height 10
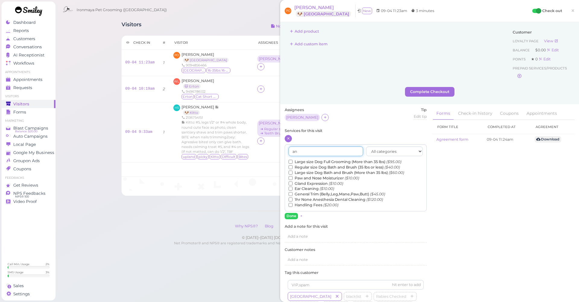
type input "an"
click at [299, 181] on label "Gland Expression ($10.00)" at bounding box center [316, 183] width 55 height 5
click at [293, 181] on input "Gland Expression ($10.00)" at bounding box center [291, 183] width 4 height 4
click at [293, 213] on button "Done" at bounding box center [291, 216] width 13 height 6
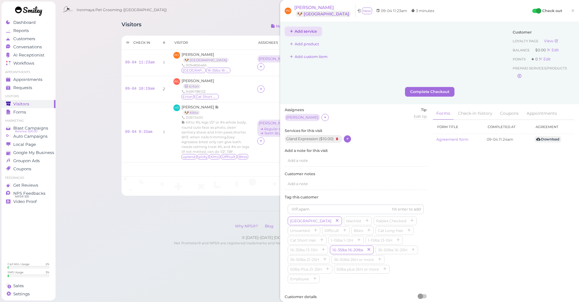
click at [305, 33] on button "Add service" at bounding box center [303, 32] width 37 height 10
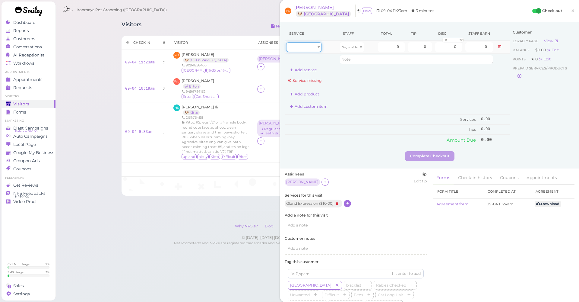
click at [314, 44] on div at bounding box center [304, 47] width 36 height 10
type input "10.00"
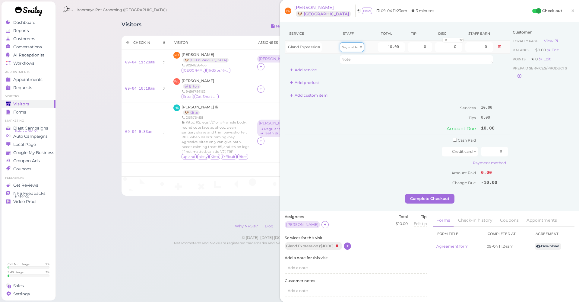
click at [345, 48] on icon "No provider" at bounding box center [350, 47] width 17 height 3
drag, startPoint x: 347, startPoint y: 61, endPoint x: 383, endPoint y: 61, distance: 35.6
type input "4.30"
click at [548, 125] on div "Customer Loyalty page View Balance $0.00 Edit Points ★ 0 Edit Prepaid services/…" at bounding box center [542, 110] width 65 height 167
click at [449, 140] on td "Cash Paid" at bounding box center [382, 139] width 195 height 11
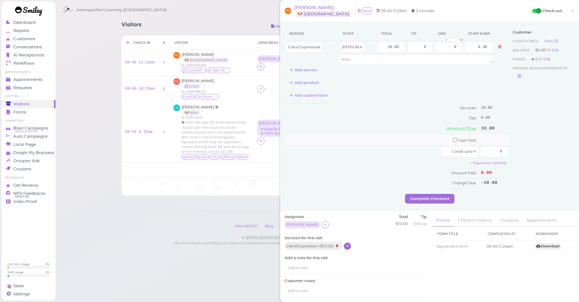
click at [453, 139] on input "checkbox" at bounding box center [455, 140] width 4 height 4
checkbox input "true"
click at [492, 140] on input "0" at bounding box center [494, 141] width 27 height 10
type input "10"
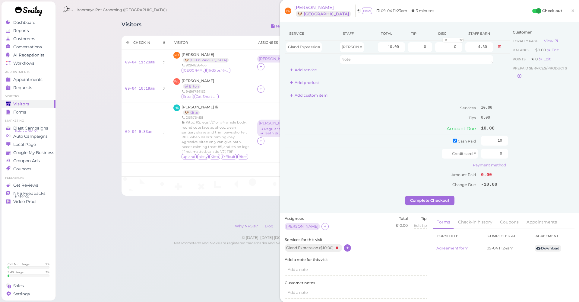
click at [515, 146] on div "Customer Loyalty page View Balance $0.00 Edit Points ★ 0 Edit Prepaid services/…" at bounding box center [542, 111] width 65 height 169
click at [431, 196] on button "Complete Checkout" at bounding box center [429, 201] width 49 height 10
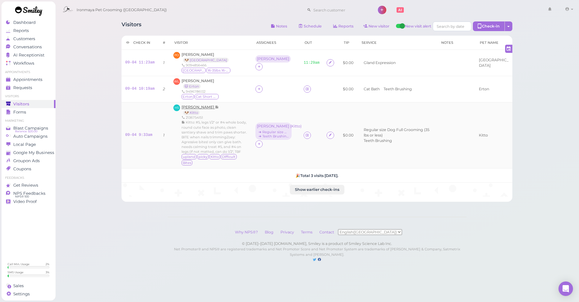
click at [197, 106] on span "[PERSON_NAME]" at bounding box center [199, 107] width 34 height 5
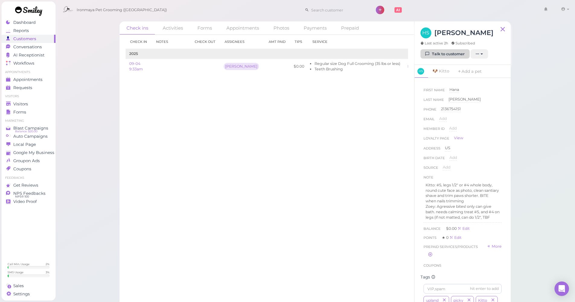
click at [444, 52] on link "Talk to customer" at bounding box center [444, 54] width 49 height 10
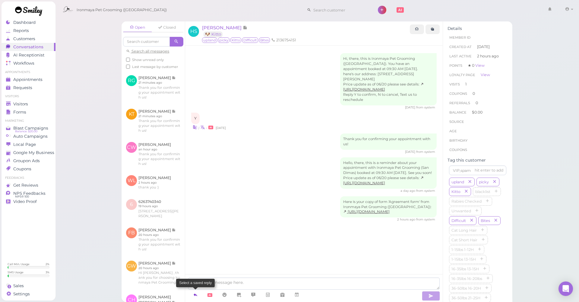
click at [200, 295] on link at bounding box center [195, 294] width 14 height 11
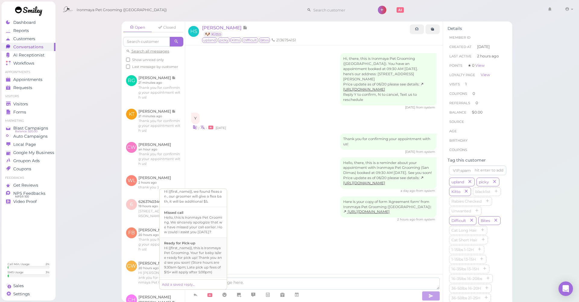
scroll to position [139, 0]
click at [201, 241] on div "Ready for Pick-up" at bounding box center [193, 238] width 58 height 5
type textarea "Hi {{first_name}}, this is Ironmaya Pet Grooming. Your fur baby is/are ready fo…"
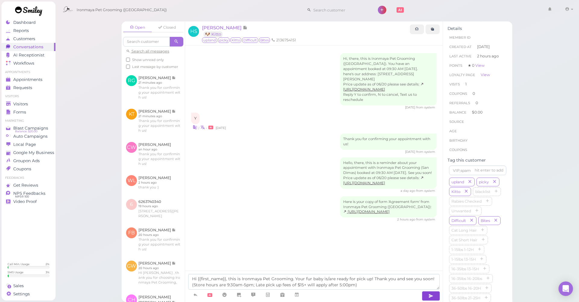
click at [426, 297] on button "button" at bounding box center [431, 296] width 18 height 10
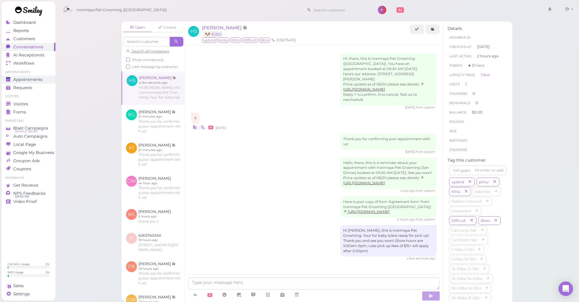
click at [47, 79] on div "Appointments" at bounding box center [27, 79] width 43 height 5
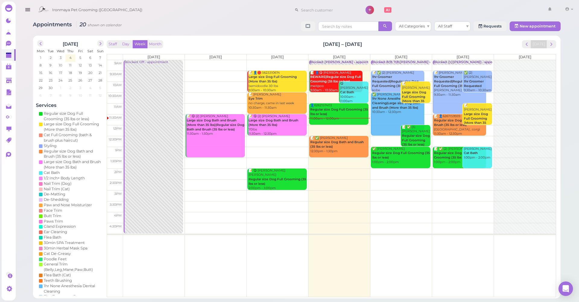
click at [343, 110] on b "Regular size Dog Full Grooming (35 lbs or less)" at bounding box center [340, 111] width 58 height 8
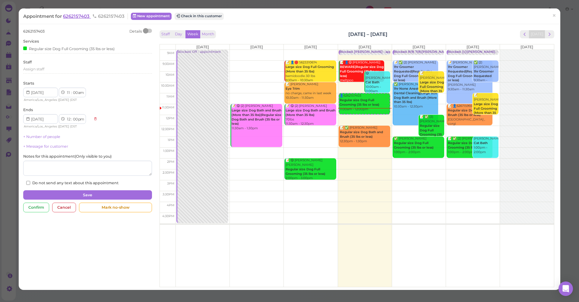
click at [72, 15] on span "6262157403" at bounding box center [77, 16] width 28 height 6
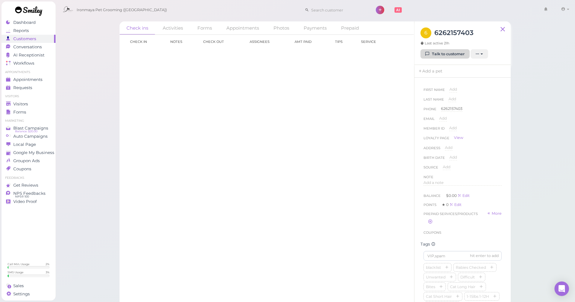
click at [436, 56] on link "Talk to customer" at bounding box center [444, 54] width 49 height 10
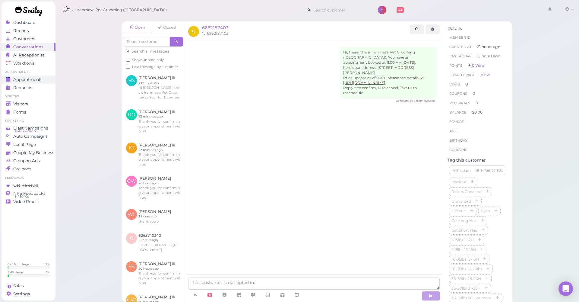
click at [46, 77] on div "Appointments" at bounding box center [27, 79] width 43 height 5
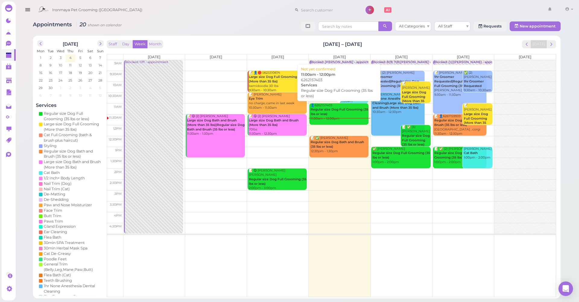
click at [337, 110] on b "Regular size Dog Full Grooming (35 lbs or less)" at bounding box center [340, 111] width 58 height 8
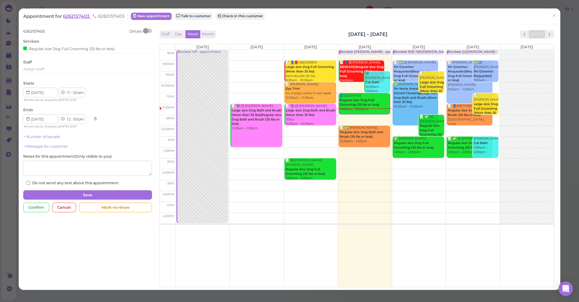
click at [85, 18] on span "6262157403" at bounding box center [77, 16] width 28 height 6
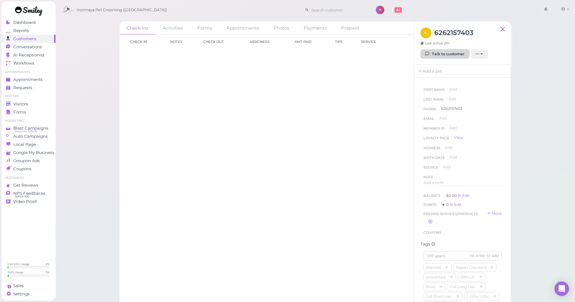
click at [443, 55] on link "Talk to customer" at bounding box center [444, 54] width 49 height 10
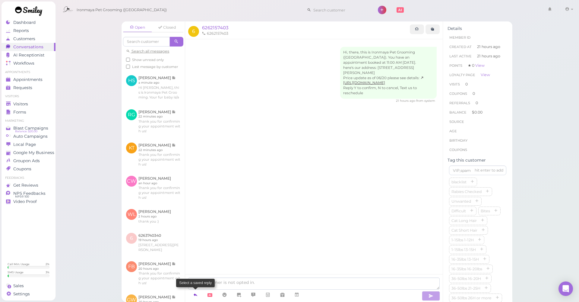
click at [196, 293] on icon at bounding box center [195, 295] width 5 height 6
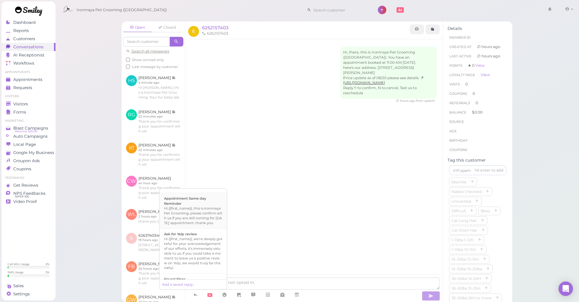
scroll to position [41, 0]
click at [197, 226] on div "Hi {{first_name}}, this is Ironmaya Pet Grooming, please confirm with us if you…" at bounding box center [193, 216] width 58 height 19
type textarea "Hi {{first_name}}, this is Ironmaya Pet Grooming, please confirm with us if you…"
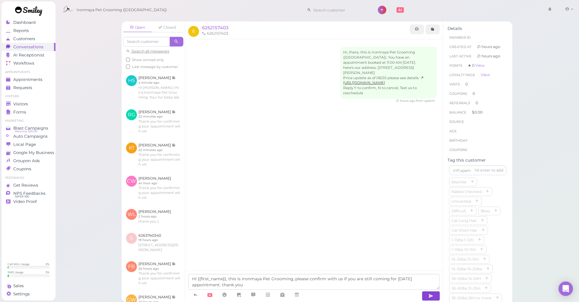
click at [432, 293] on icon "button" at bounding box center [431, 296] width 5 height 6
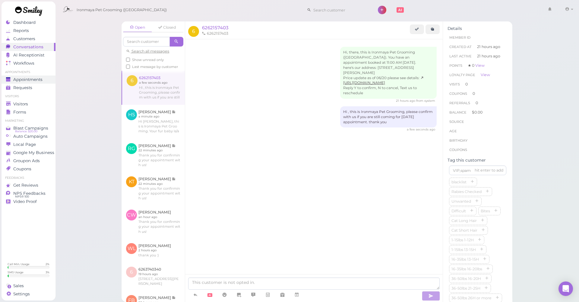
click at [27, 77] on span "Appointments" at bounding box center [27, 79] width 29 height 5
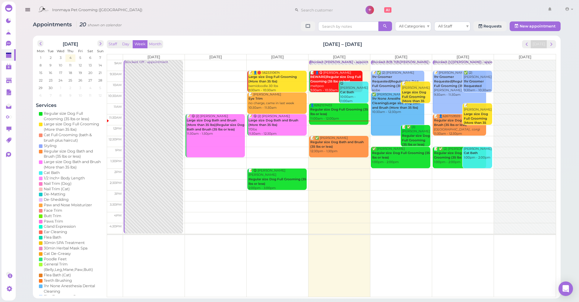
click at [100, 0] on div "Ironmaya Pet Grooming (San Dimas) 1 Account" at bounding box center [297, 8] width 565 height 17
click at [11, 80] on polygon at bounding box center [9, 80] width 6 height 5
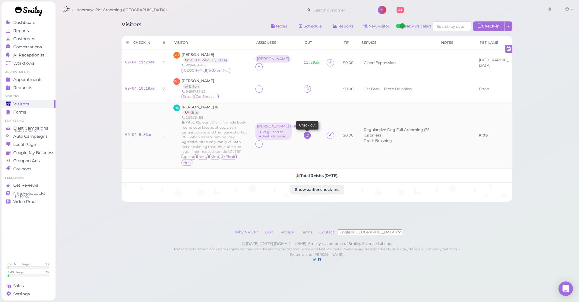
click at [305, 133] on icon at bounding box center [307, 135] width 4 height 5
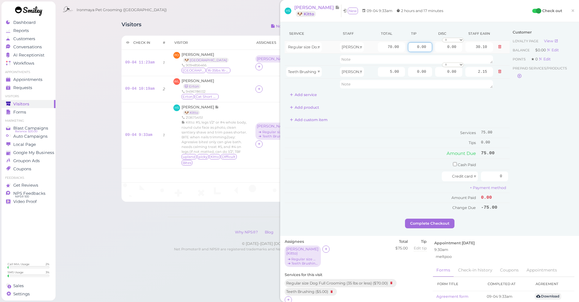
click at [408, 49] on input "0.00" at bounding box center [420, 47] width 24 height 10
click at [408, 48] on input "0.00" at bounding box center [420, 47] width 24 height 10
type input "14.25"
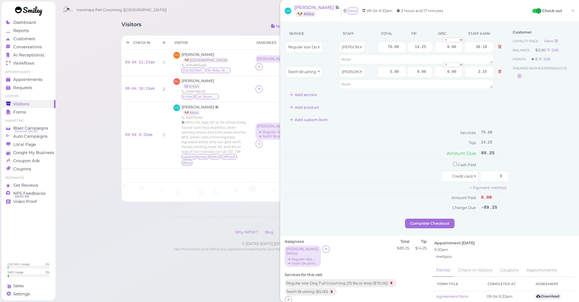
click at [510, 122] on div "Customer Loyalty page View Balance $0.00 Edit Points ★ 0 Edit Prepaid services/…" at bounding box center [542, 123] width 65 height 192
click at [378, 46] on input "70.00" at bounding box center [391, 47] width 27 height 10
type input "90"
type input "38.70"
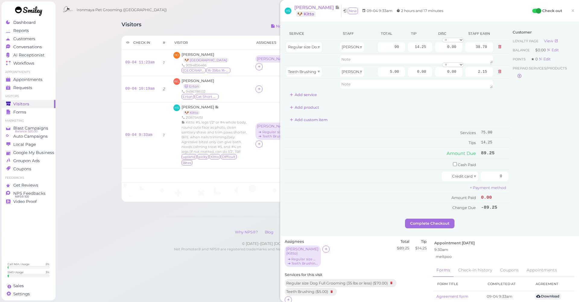
click at [544, 149] on div "Customer Loyalty page View Balance $0.00 Edit Points ★ 0 Edit Prepaid services/…" at bounding box center [542, 123] width 65 height 192
click at [513, 125] on div "Customer Loyalty page View Balance $0.00 Edit Points ★ 0 Edit Prepaid services/…" at bounding box center [542, 123] width 65 height 192
click at [510, 122] on div "Customer Loyalty page View Balance $0.00 Edit Points ★ 0 Edit Prepaid services/…" at bounding box center [542, 123] width 65 height 192
click at [512, 136] on div "Customer Loyalty page View Balance $0.00 Edit Points ★ 0 Edit Prepaid services/…" at bounding box center [542, 123] width 65 height 192
click at [439, 222] on button "Complete Checkout" at bounding box center [429, 224] width 49 height 10
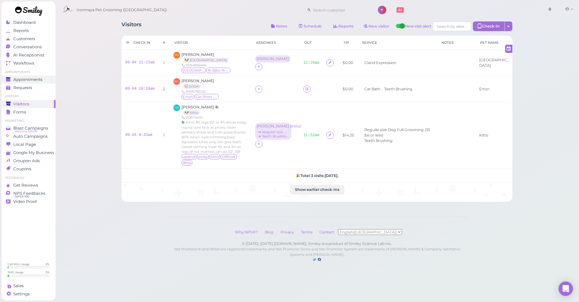
click at [42, 76] on link "Appointments" at bounding box center [29, 79] width 54 height 8
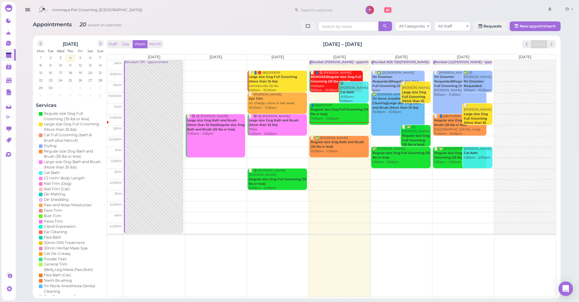
click at [346, 110] on b "Regular size Dog Full Grooming (35 lbs or less)" at bounding box center [340, 111] width 58 height 8
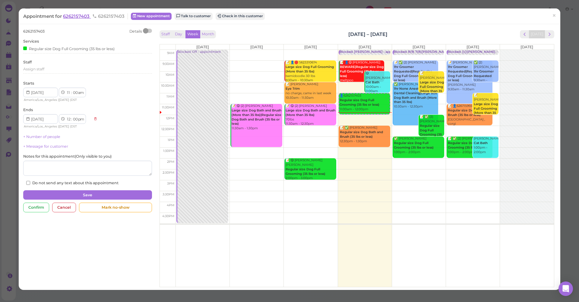
click at [85, 13] on span "6262157403" at bounding box center [77, 16] width 28 height 6
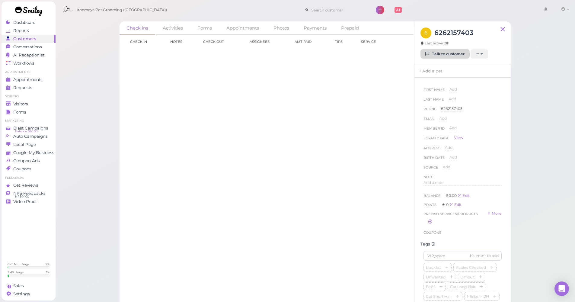
click at [457, 51] on link "Talk to customer" at bounding box center [444, 54] width 49 height 10
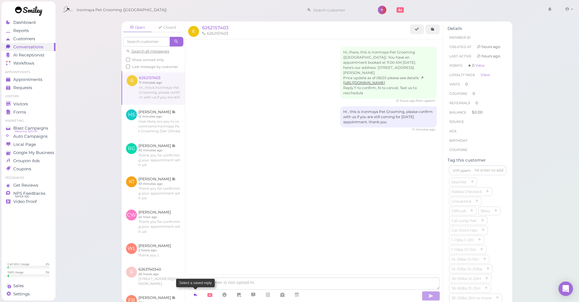
click at [192, 294] on link at bounding box center [195, 294] width 14 height 11
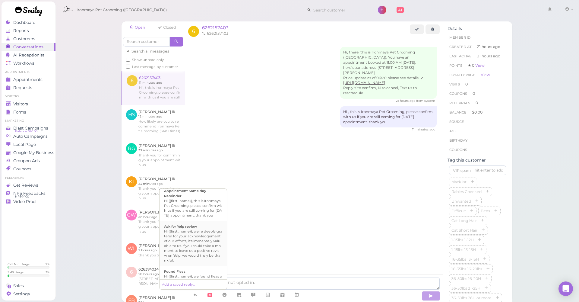
scroll to position [55, 0]
click at [311, 166] on div "Hi, there, this is Ironmaya Pet Grooming (San Dimas). You have an appointment b…" at bounding box center [314, 165] width 258 height 252
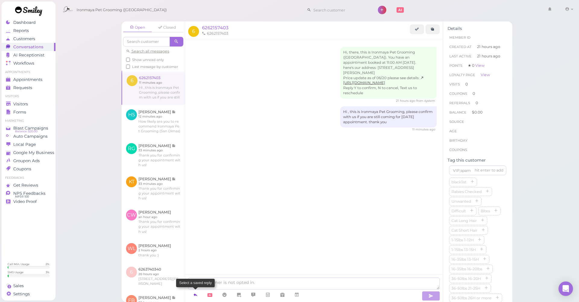
click at [196, 296] on icon at bounding box center [195, 295] width 5 height 6
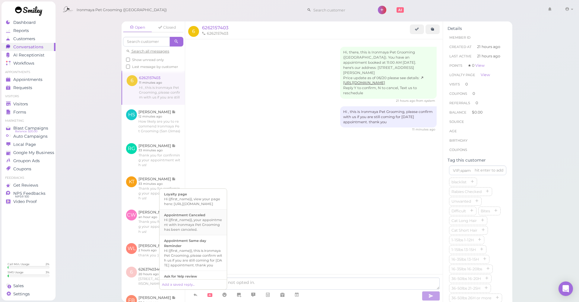
click at [201, 228] on div "Hi {{first_name}}, your appointment with Ironmaya Pet Grooming has been cancele…" at bounding box center [193, 224] width 58 height 14
type textarea "Hi {{first_name}}, your appointment with Ironmaya Pet Grooming has been cancele…"
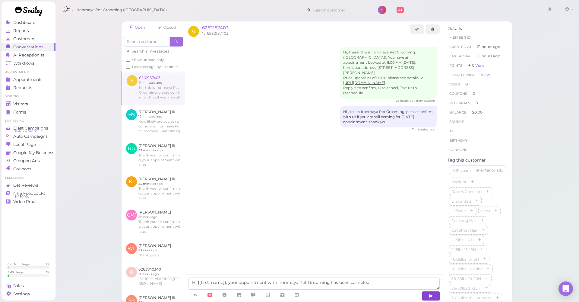
click at [430, 297] on icon "button" at bounding box center [431, 296] width 5 height 6
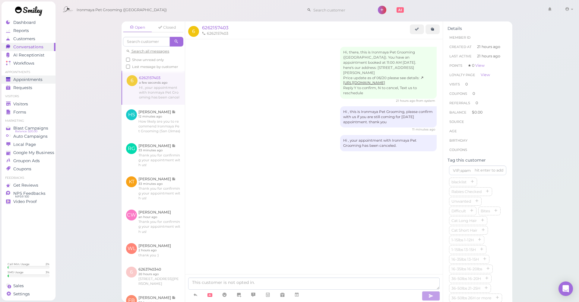
click at [22, 79] on span "Appointments" at bounding box center [27, 79] width 29 height 5
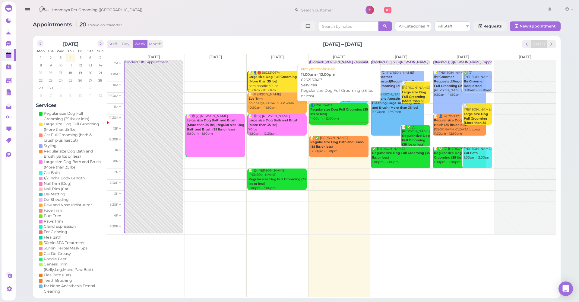
click at [340, 113] on div "👤6262157403 Regular size Dog Full Grooming (35 lbs or less) 11:00am - 12:00pm" at bounding box center [339, 112] width 59 height 18
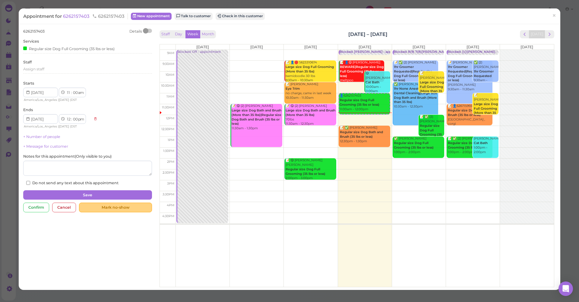
click at [98, 207] on div "Mark no-show" at bounding box center [115, 208] width 73 height 10
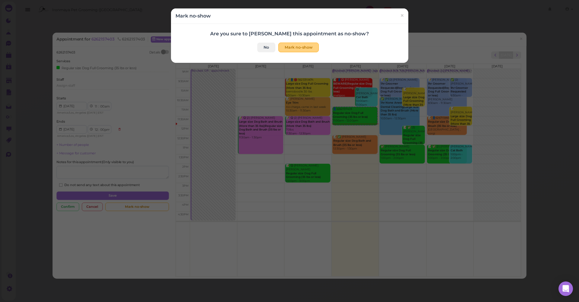
click at [295, 46] on button "Mark no-show" at bounding box center [299, 48] width 40 height 10
checkbox input "true"
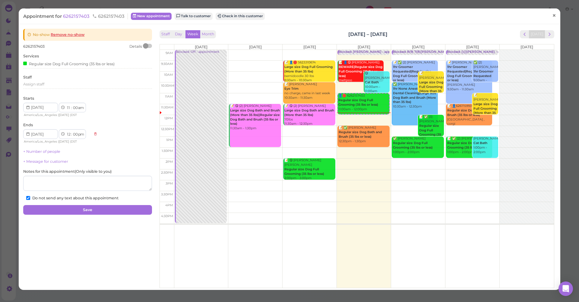
click at [553, 15] on span "×" at bounding box center [555, 15] width 4 height 8
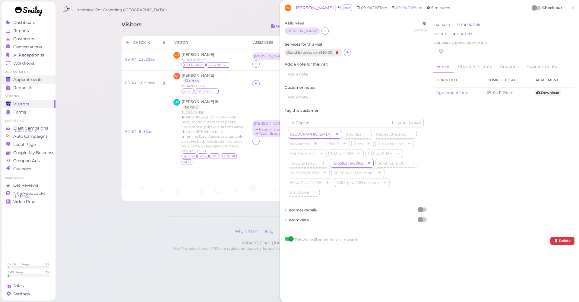
click at [37, 77] on span "Appointments" at bounding box center [27, 79] width 29 height 5
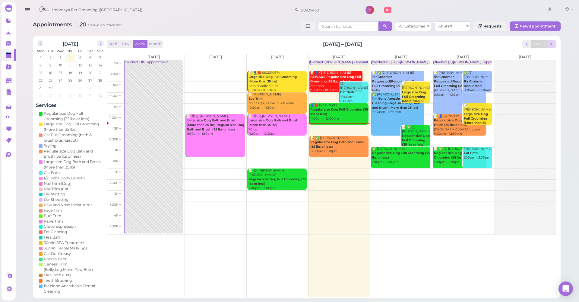
click at [555, 42] on button "next" at bounding box center [551, 44] width 9 height 8
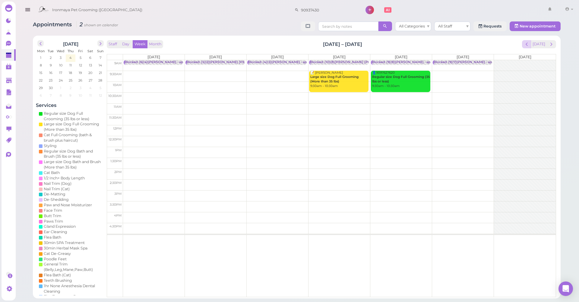
click at [526, 46] on span "prev" at bounding box center [527, 44] width 6 height 6
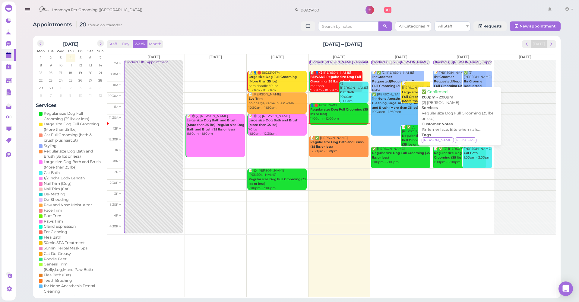
click at [441, 154] on b "Regular size Dog Full Grooming (35 lbs or less)" at bounding box center [454, 155] width 40 height 8
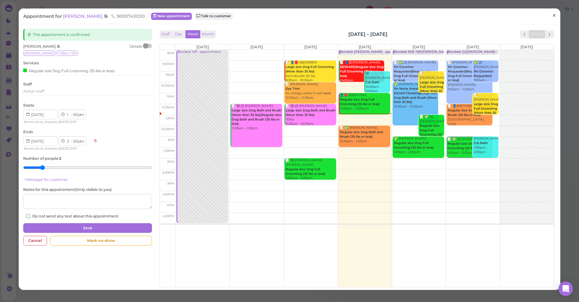
click at [553, 15] on span "×" at bounding box center [555, 15] width 4 height 8
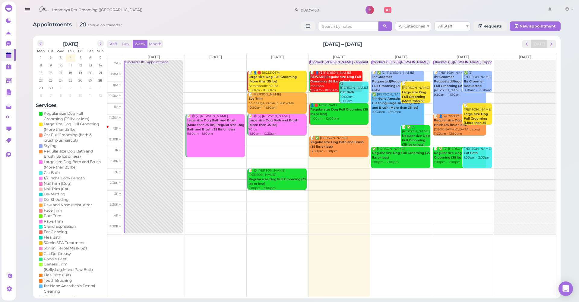
click at [493, 71] on td at bounding box center [339, 76] width 433 height 11
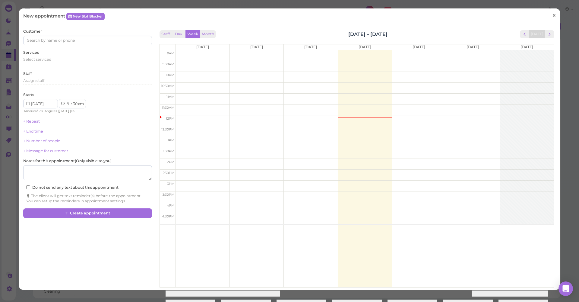
click at [553, 19] on span "×" at bounding box center [555, 15] width 4 height 8
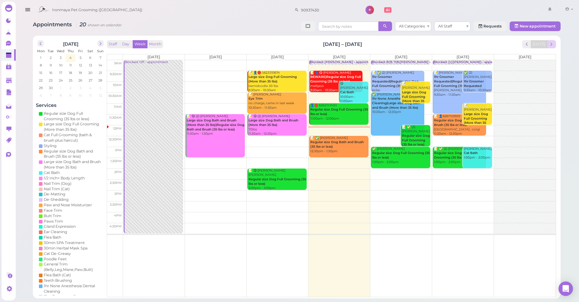
click at [549, 46] on span "next" at bounding box center [552, 44] width 6 height 6
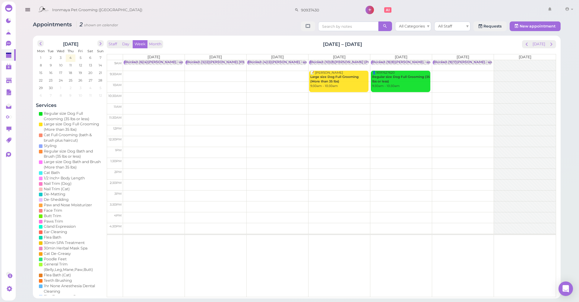
click at [162, 74] on td at bounding box center [339, 76] width 433 height 11
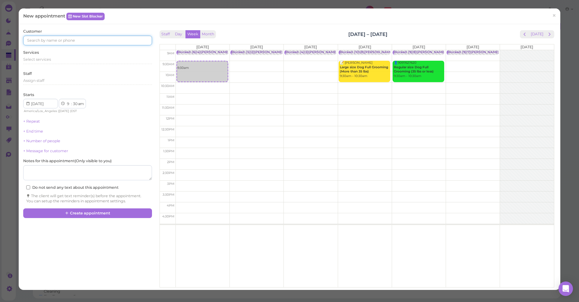
click at [108, 39] on input at bounding box center [87, 41] width 129 height 10
type input "6264177405"
click at [65, 48] on link "[PERSON_NAME] 6264177405" at bounding box center [55, 51] width 63 height 11
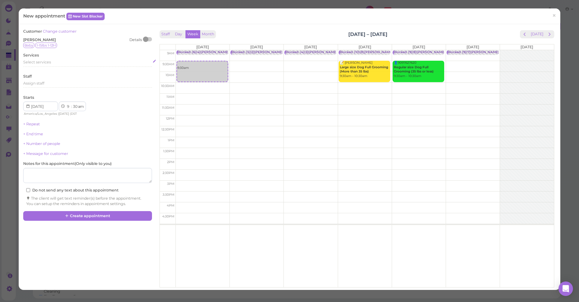
click at [55, 63] on div "Select services" at bounding box center [87, 61] width 129 height 5
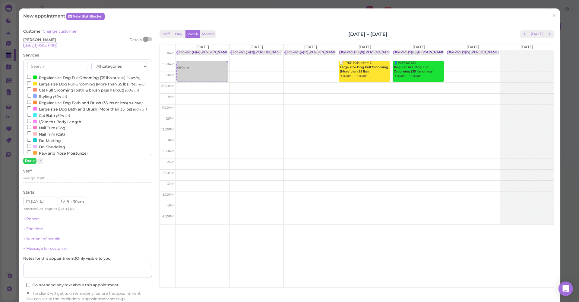
click at [58, 78] on label "Regular size Dog Full Grooming (35 lbs or less) (60min)" at bounding box center [83, 77] width 113 height 6
click at [31, 78] on input "Regular size Dog Full Grooming (35 lbs or less) (60min)" at bounding box center [29, 77] width 4 height 4
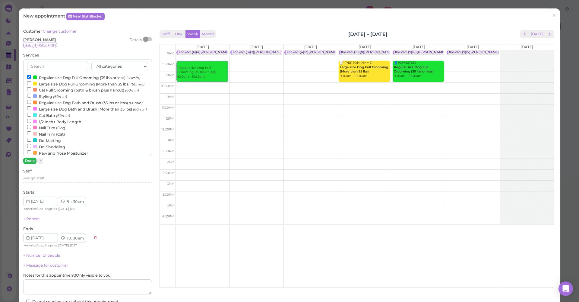
click at [34, 160] on button "Done" at bounding box center [29, 161] width 13 height 6
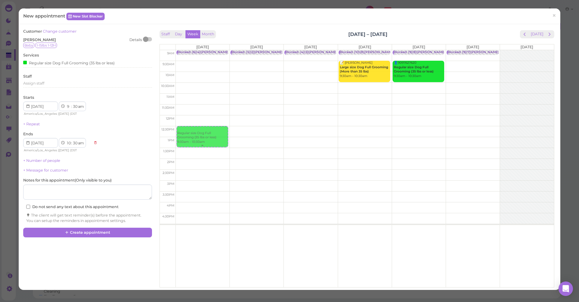
drag, startPoint x: 192, startPoint y: 72, endPoint x: 194, endPoint y: 138, distance: 65.2
click at [195, 50] on div "Regular size Dog Full Grooming (35 lbs or less) 9:30am - 10:30am Blocked: (6)(4…" at bounding box center [203, 50] width 54 height 0
select select "12"
select select "pm"
select select "1"
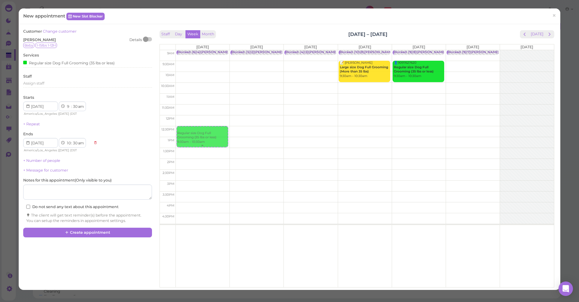
select select "pm"
drag, startPoint x: 194, startPoint y: 138, endPoint x: 198, endPoint y: 124, distance: 13.8
click at [198, 50] on div "Regular size Dog Full Grooming (35 lbs or less) 12:30pm - 1:30pm Blocked: (6)(4…" at bounding box center [203, 50] width 54 height 0
select select "00"
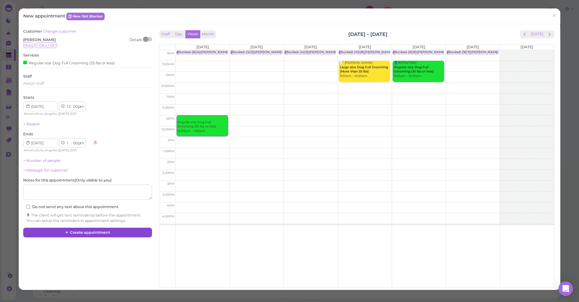
click at [69, 231] on icon at bounding box center [67, 232] width 4 height 5
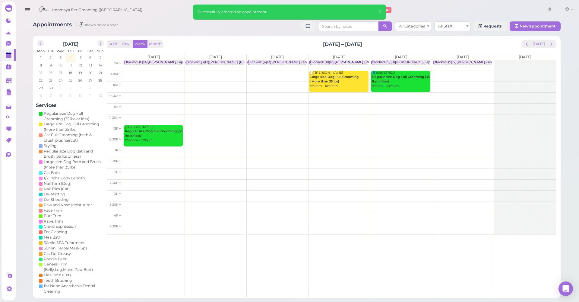
click at [536, 49] on div "Staff Day Week Month Sep 8 – 14, 2025 Today Mon 9/8 Tue 9/9 Wed 9/10 Thu 9/11 F…" at bounding box center [332, 168] width 450 height 257
click at [539, 46] on button "[DATE]" at bounding box center [539, 44] width 16 height 8
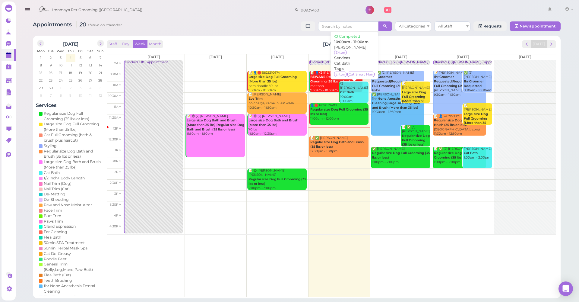
click at [355, 95] on div "😋 Wanchen Li Cat Bath 10:00am - 11:00am" at bounding box center [354, 92] width 29 height 22
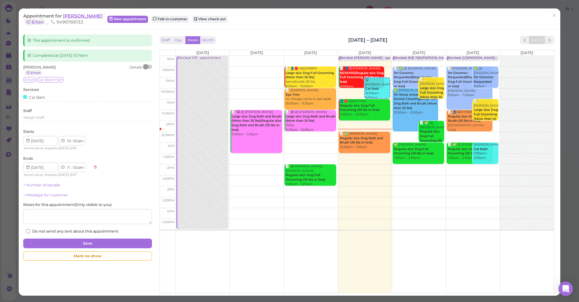
click at [72, 16] on span "[PERSON_NAME]" at bounding box center [83, 16] width 40 height 6
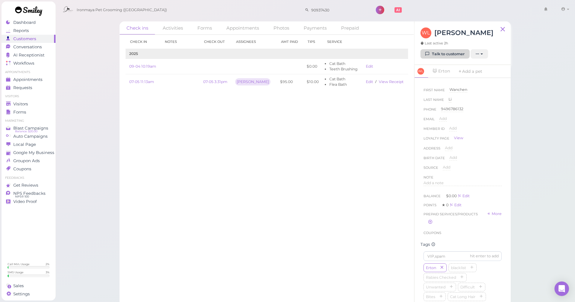
click at [452, 54] on link "Talk to customer" at bounding box center [444, 54] width 49 height 10
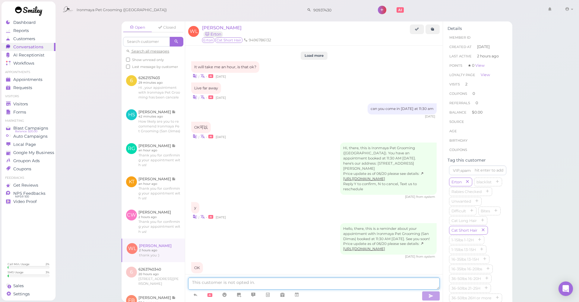
scroll to position [670, 0]
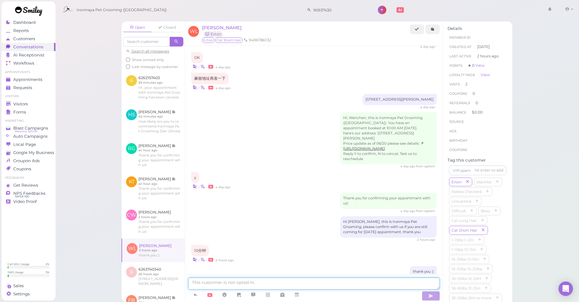
click at [238, 283] on textarea at bounding box center [314, 283] width 252 height 12
click at [231, 282] on textarea at bounding box center [314, 283] width 252 height 12
type textarea "Erton will be ready in 15 mins"
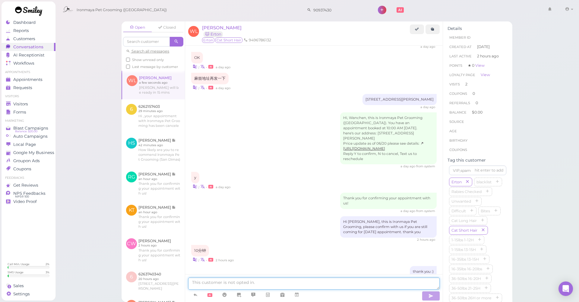
scroll to position [684, 0]
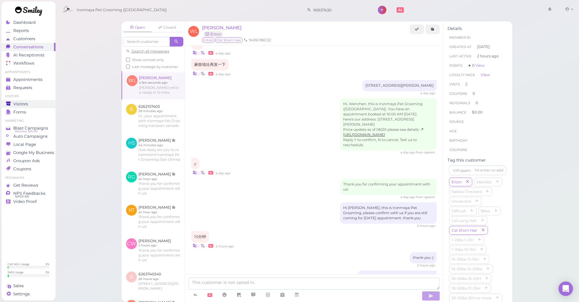
click at [31, 103] on div "Visitors" at bounding box center [27, 103] width 43 height 5
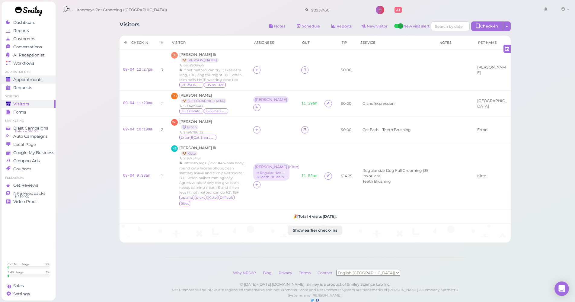
click at [35, 77] on span "Appointments" at bounding box center [27, 79] width 29 height 5
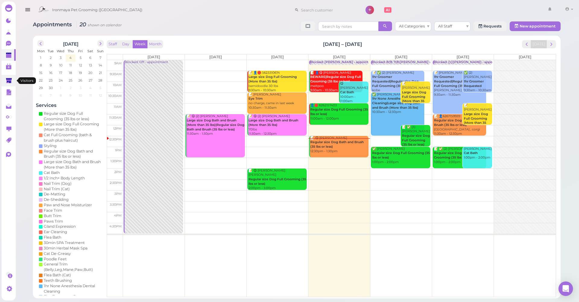
click at [5, 81] on link at bounding box center [9, 80] width 14 height 11
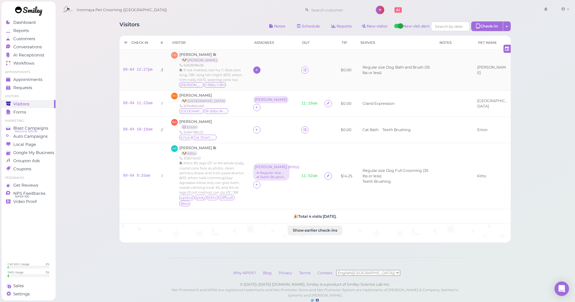
click at [260, 71] on div at bounding box center [256, 69] width 7 height 7
click at [268, 107] on span "[PERSON_NAME]" at bounding box center [276, 107] width 38 height 5
click at [257, 123] on td at bounding box center [274, 129] width 48 height 26
click at [257, 127] on icon at bounding box center [257, 129] width 4 height 5
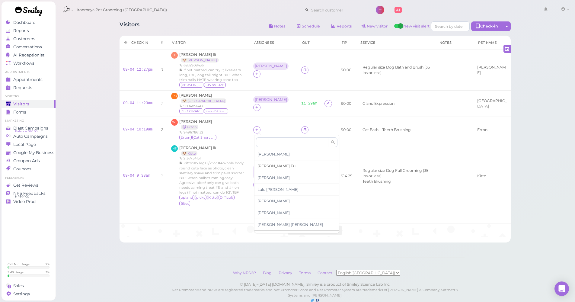
click at [262, 165] on span "[PERSON_NAME]" at bounding box center [276, 166] width 38 height 5
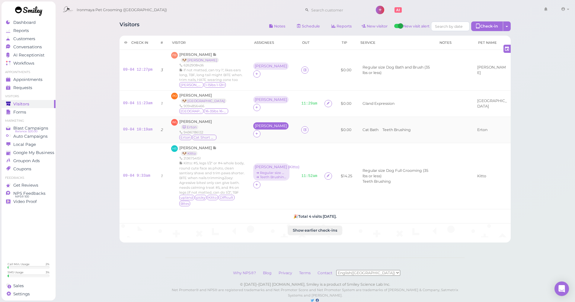
click at [258, 128] on div "[PERSON_NAME]" at bounding box center [271, 126] width 32 height 4
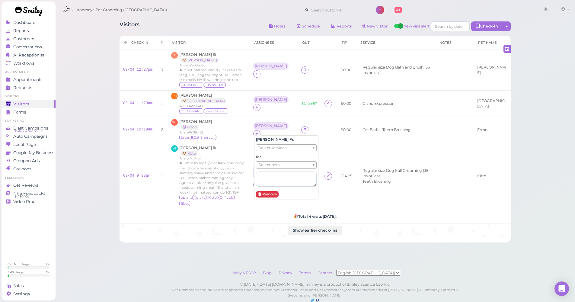
click at [270, 150] on span "Select services" at bounding box center [273, 148] width 28 height 7
click at [272, 149] on li "× Cat Bath" at bounding box center [268, 151] width 22 height 6
click at [271, 169] on span "Select pets" at bounding box center [269, 168] width 21 height 7
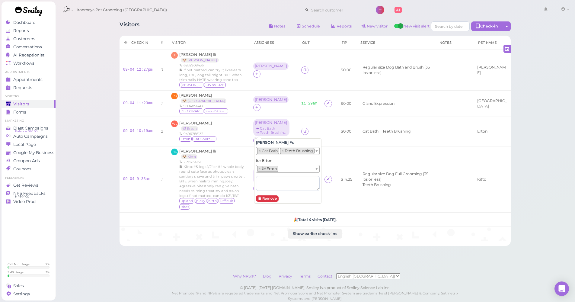
click at [79, 136] on div "Visitors Notes Schedule Reports New visitor New visit alert Check-in Customer c…" at bounding box center [315, 159] width 520 height 318
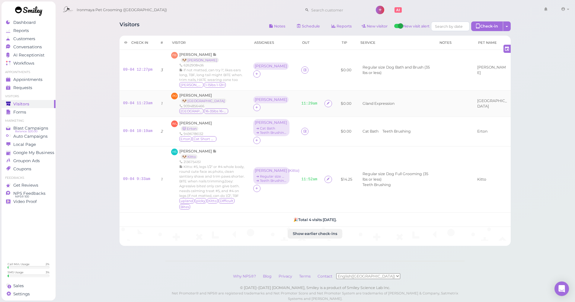
click at [254, 103] on td "[PERSON_NAME]" at bounding box center [274, 104] width 48 height 26
click at [261, 102] on div "[PERSON_NAME]" at bounding box center [271, 99] width 32 height 4
click at [266, 126] on div "[PERSON_NAME] Select services for Select pets Remove" at bounding box center [286, 142] width 64 height 64
click at [266, 123] on span "Select services" at bounding box center [273, 122] width 28 height 7
click at [270, 140] on span "Select pets" at bounding box center [269, 139] width 21 height 7
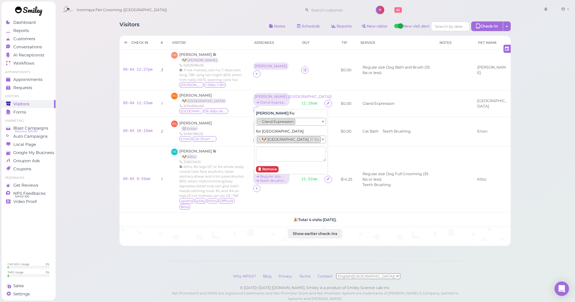
click at [110, 133] on div "Visitors Notes Schedule Reports New visitor New visit alert Check-in Customer c…" at bounding box center [315, 159] width 520 height 318
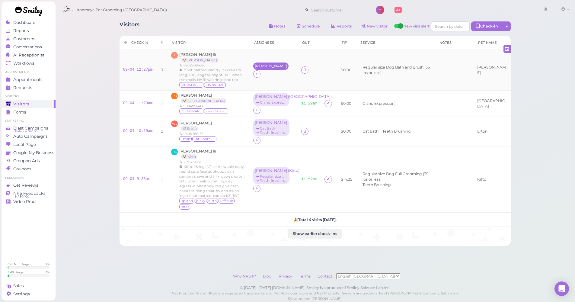
click at [258, 68] on div "[PERSON_NAME]" at bounding box center [271, 66] width 32 height 4
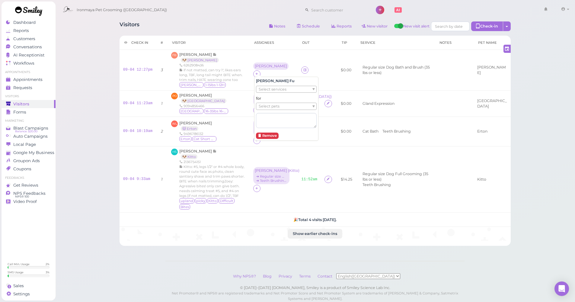
click at [267, 88] on span "Select services" at bounding box center [273, 89] width 28 height 7
click at [273, 104] on span "Select pets" at bounding box center [269, 106] width 21 height 7
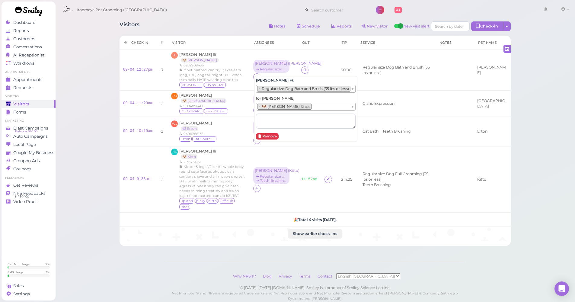
click at [69, 102] on div "Visitors Notes Schedule Reports New visitor New visit alert Check-in Customer c…" at bounding box center [315, 159] width 520 height 318
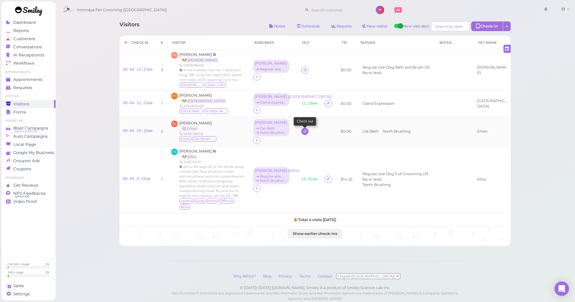
click at [306, 130] on link at bounding box center [304, 131] width 7 height 7
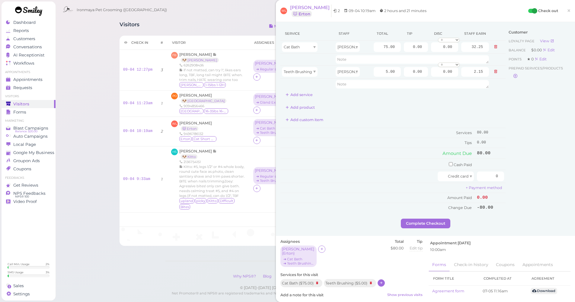
click at [383, 280] on icon at bounding box center [381, 282] width 4 height 5
click at [346, 291] on input "text" at bounding box center [321, 296] width 75 height 10
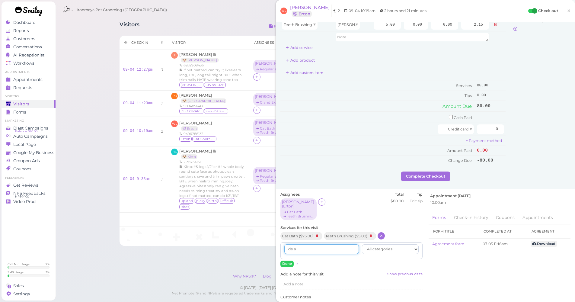
scroll to position [49, 0]
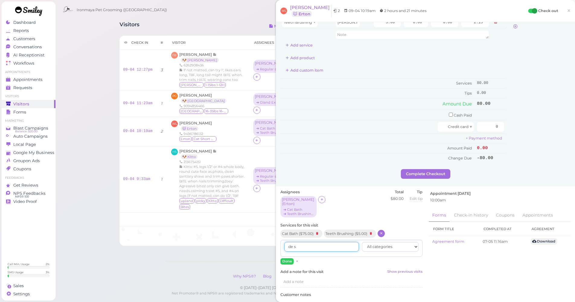
click at [331, 242] on input "de s" at bounding box center [321, 247] width 75 height 10
type input "s"
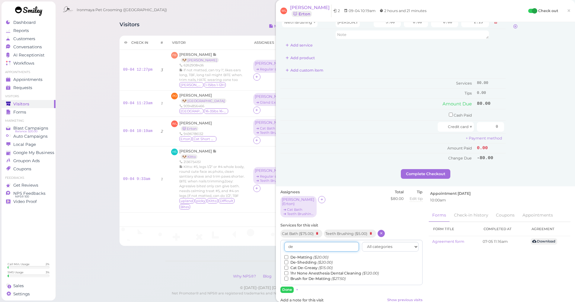
type input "de"
click at [315, 260] on label "De-Shedding ($20.00)" at bounding box center [308, 262] width 48 height 5
click at [288, 260] on input "De-Shedding ($20.00)" at bounding box center [286, 262] width 4 height 4
click at [289, 286] on button "Done" at bounding box center [286, 289] width 13 height 6
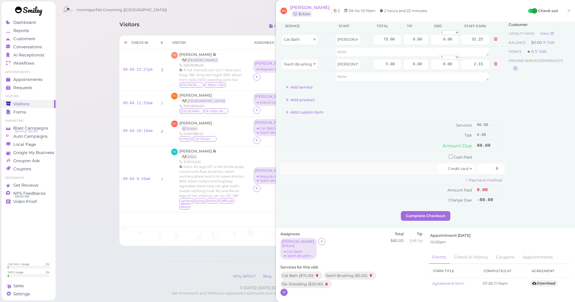
scroll to position [0, 0]
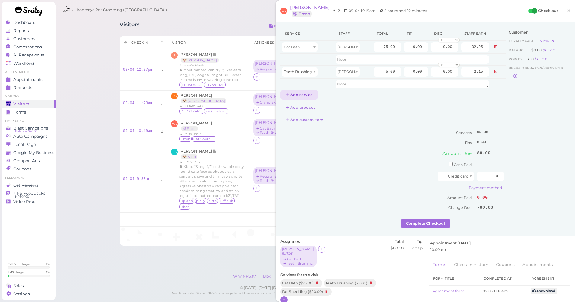
click at [303, 94] on button "Add service" at bounding box center [298, 95] width 37 height 10
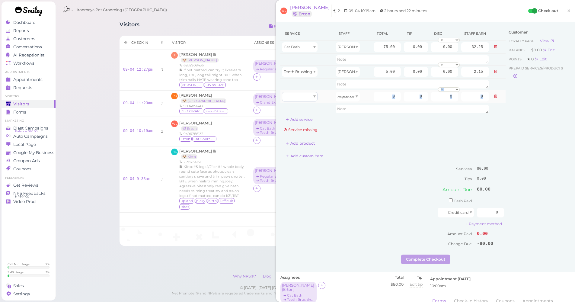
click at [305, 100] on tbody "Cat Bath [PERSON_NAME] 75.00 0.00 0.00 0 10% off 15% off 20% off 25% off 30% of…" at bounding box center [392, 78] width 225 height 74
click at [305, 99] on div at bounding box center [300, 97] width 36 height 10
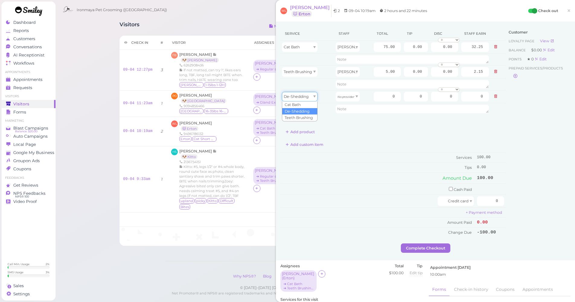
type input "20.00"
click at [342, 97] on icon "No provider" at bounding box center [345, 96] width 17 height 3
drag, startPoint x: 343, startPoint y: 110, endPoint x: 356, endPoint y: 104, distance: 13.2
type input "8.60"
click at [377, 97] on input "20.00" at bounding box center [387, 97] width 27 height 10
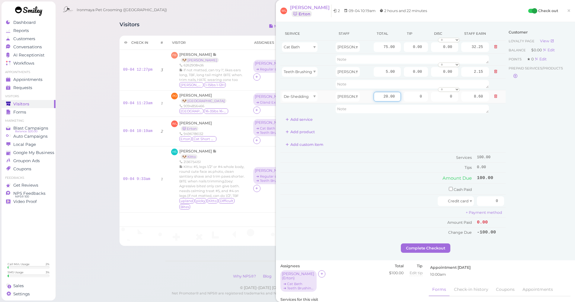
click at [377, 97] on input "20.00" at bounding box center [387, 97] width 27 height 10
type input "10"
type input "4.30"
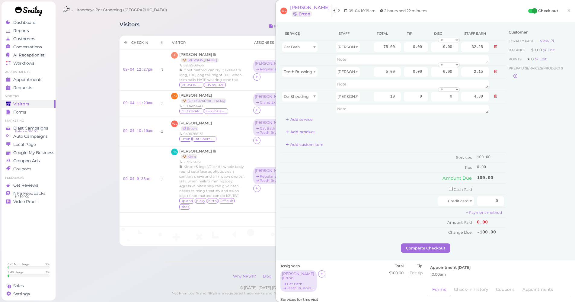
click at [495, 122] on div "Service Staff Total Tip Disc Staff earn Cat Bath [PERSON_NAME] 75.00 0.00 0.00 …" at bounding box center [392, 75] width 225 height 97
click at [449, 187] on input "checkbox" at bounding box center [451, 189] width 4 height 4
checkbox input "true"
click at [488, 188] on input "0" at bounding box center [490, 190] width 27 height 10
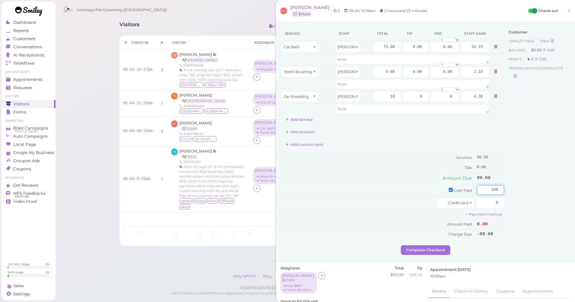
type input "100"
click at [526, 155] on div "Customer Loyalty page View Balance $0.00 Edit Points ★ 0 Edit Prepaid services/…" at bounding box center [538, 136] width 65 height 219
click at [407, 48] on input "0.00" at bounding box center [416, 47] width 24 height 10
click at [563, 216] on div "Customer Loyalty page View Balance $0.00 Edit Points ★ 0 Edit Prepaid services/…" at bounding box center [538, 136] width 65 height 219
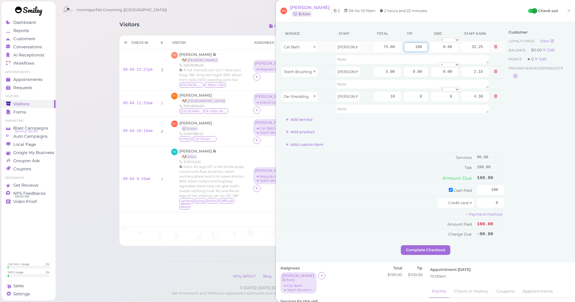
click at [411, 46] on input "100" at bounding box center [416, 47] width 24 height 10
type input "10"
click at [528, 156] on div "Customer Loyalty page View Balance $0.00 Edit Points ★ 0 Edit Prepaid services/…" at bounding box center [538, 136] width 65 height 219
click at [420, 246] on button "Complete Checkout" at bounding box center [425, 250] width 49 height 10
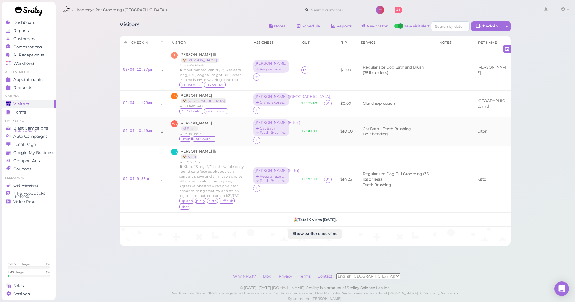
click at [198, 122] on span "[PERSON_NAME]" at bounding box center [195, 123] width 33 height 5
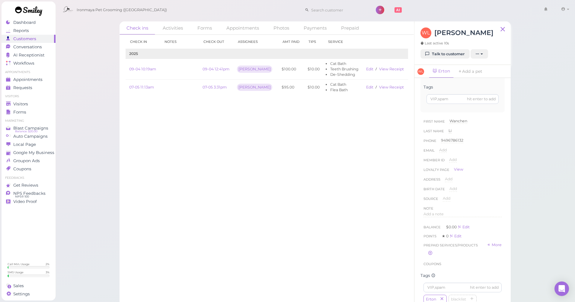
scroll to position [164, 0]
click at [440, 149] on span "Add a note" at bounding box center [433, 151] width 20 height 5
click at [432, 210] on button "Done" at bounding box center [429, 210] width 13 height 6
